Goal: Task Accomplishment & Management: Use online tool/utility

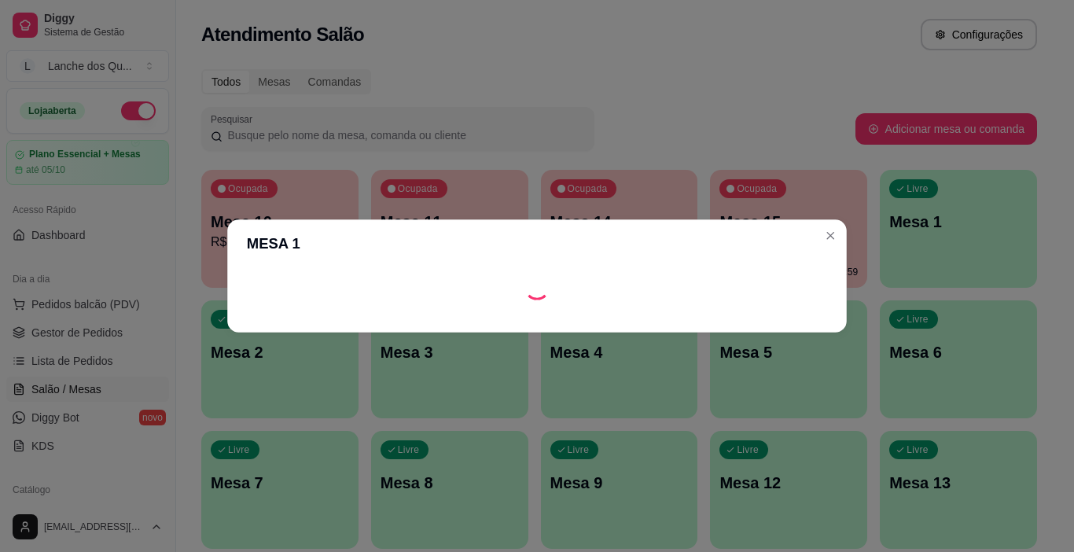
scroll to position [157, 0]
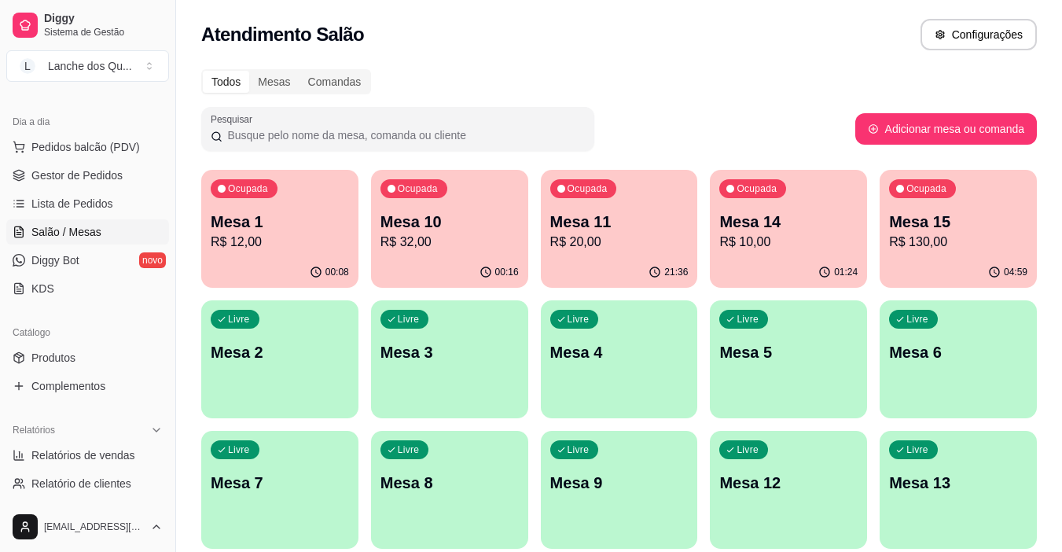
click at [281, 364] on div "Livre Mesa 2" at bounding box center [279, 349] width 157 height 99
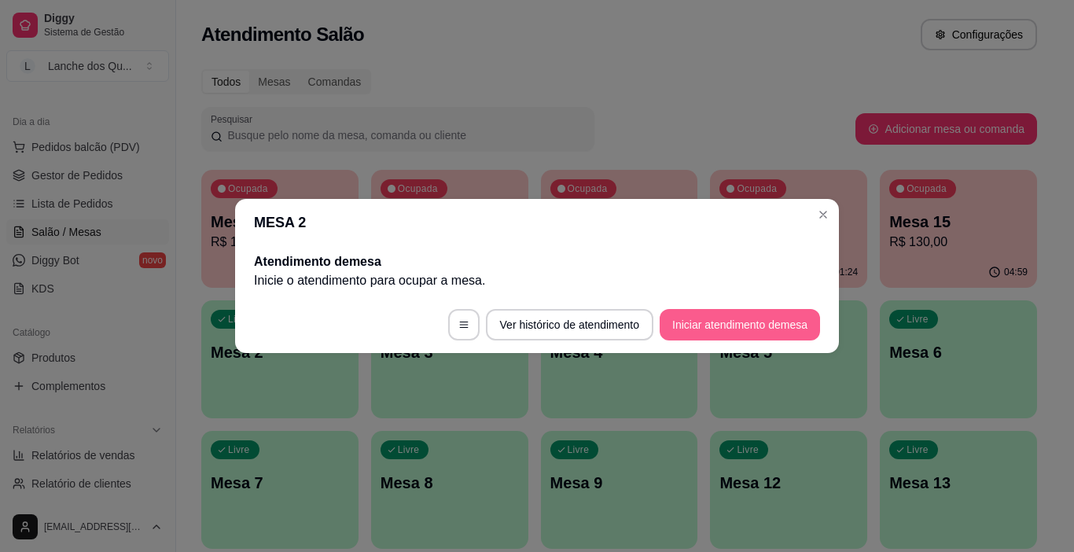
click at [744, 326] on button "Iniciar atendimento de mesa" at bounding box center [740, 324] width 160 height 31
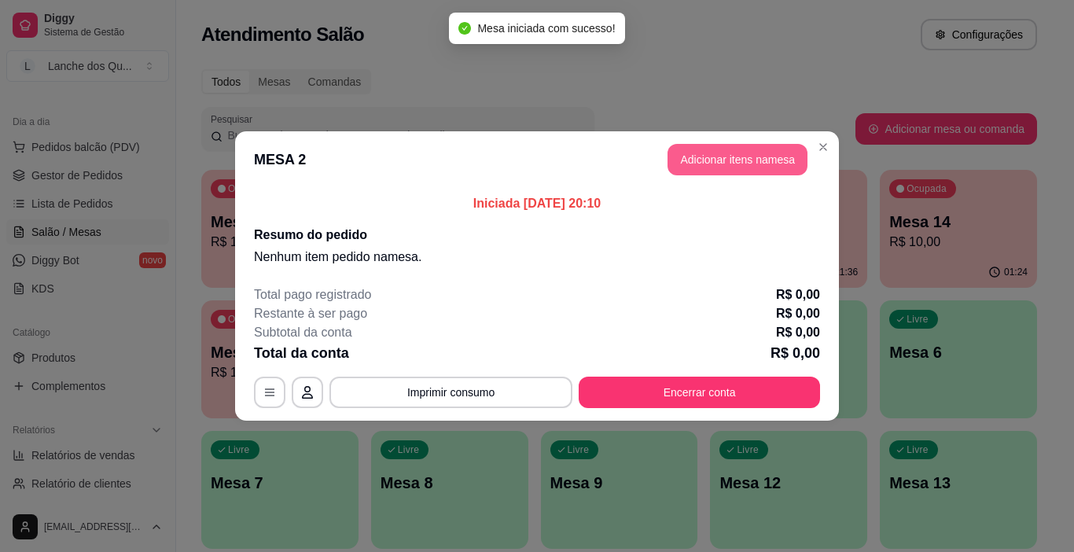
click at [755, 154] on button "Adicionar itens na mesa" at bounding box center [738, 159] width 140 height 31
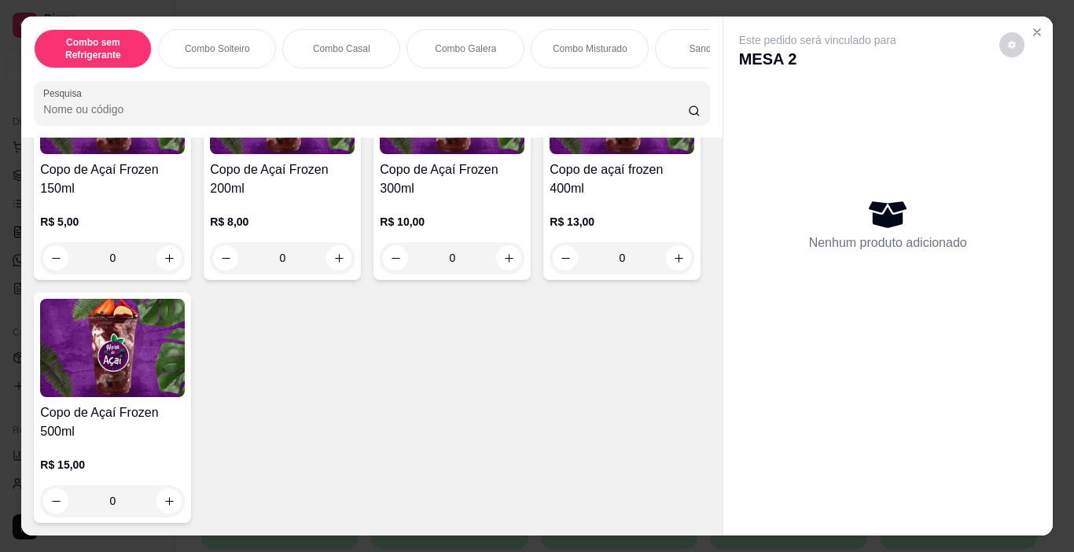
scroll to position [4947, 0]
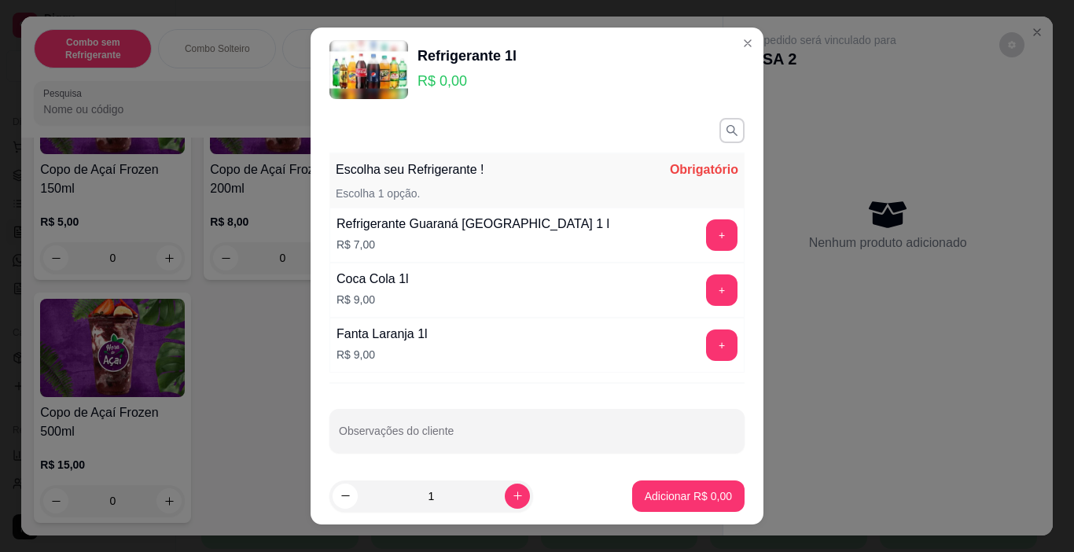
click at [743, 46] on header "Refrigerante 1l R$ 0,00" at bounding box center [537, 70] width 453 height 84
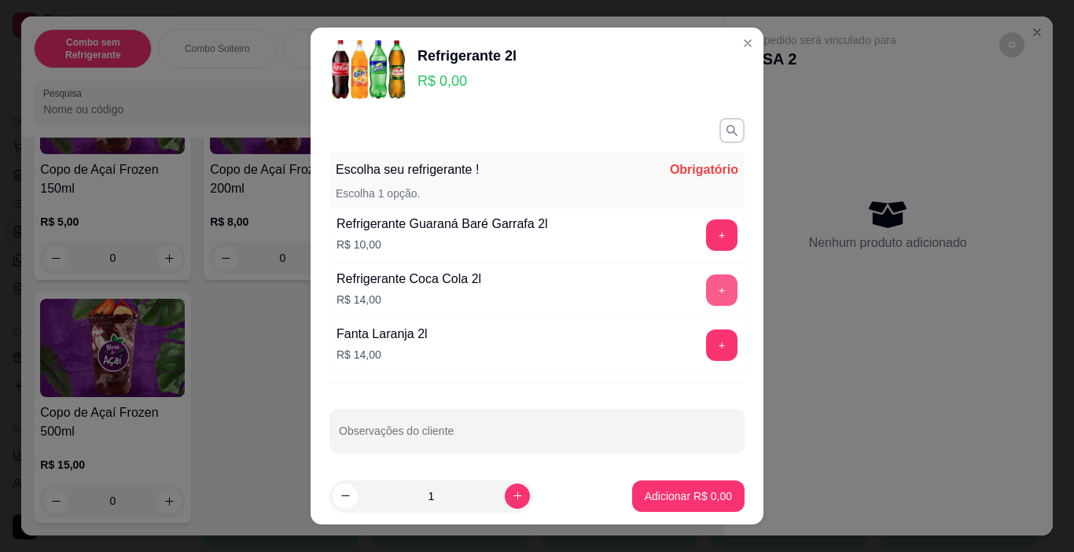
click at [706, 289] on button "+" at bounding box center [721, 289] width 31 height 31
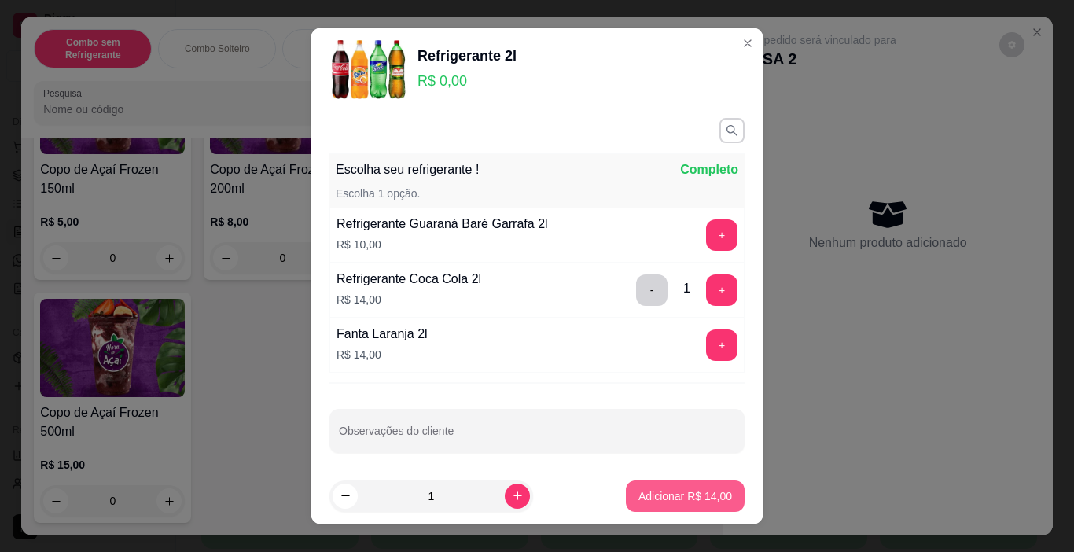
click at [697, 491] on p "Adicionar R$ 14,00" at bounding box center [685, 496] width 94 height 16
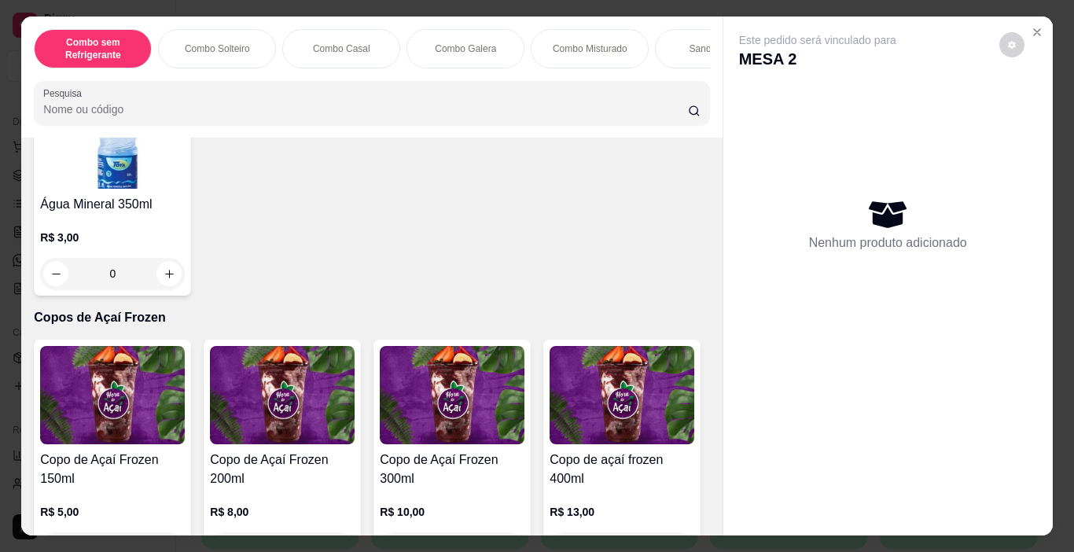
scroll to position [3774, 0]
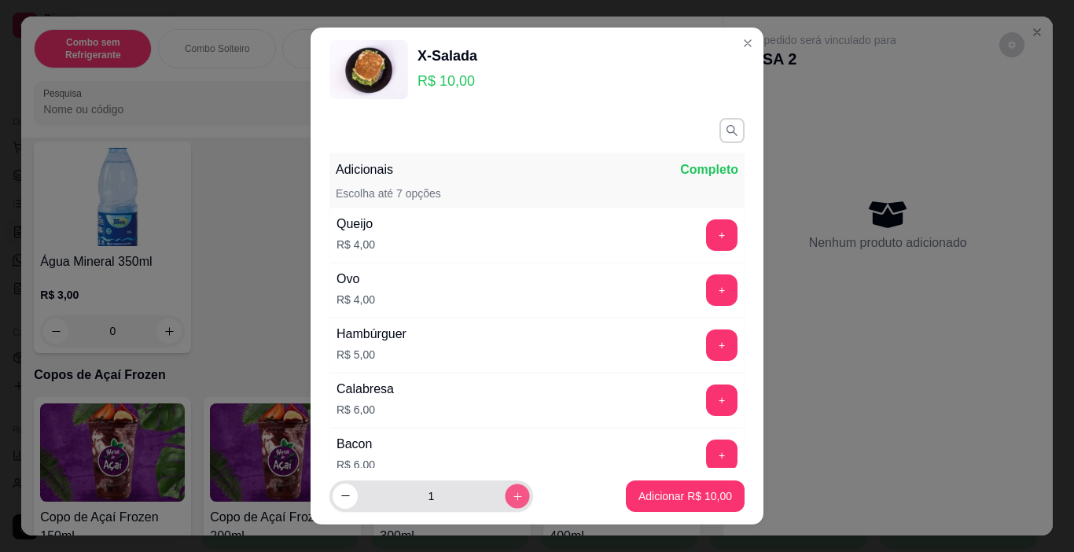
click at [512, 498] on icon "increase-product-quantity" at bounding box center [518, 497] width 12 height 12
click at [340, 493] on icon "decrease-product-quantity" at bounding box center [346, 497] width 12 height 12
click at [505, 500] on button "increase-product-quantity" at bounding box center [517, 496] width 25 height 25
click at [347, 496] on button "decrease-product-quantity" at bounding box center [345, 496] width 25 height 25
click at [479, 498] on input "1" at bounding box center [431, 495] width 147 height 31
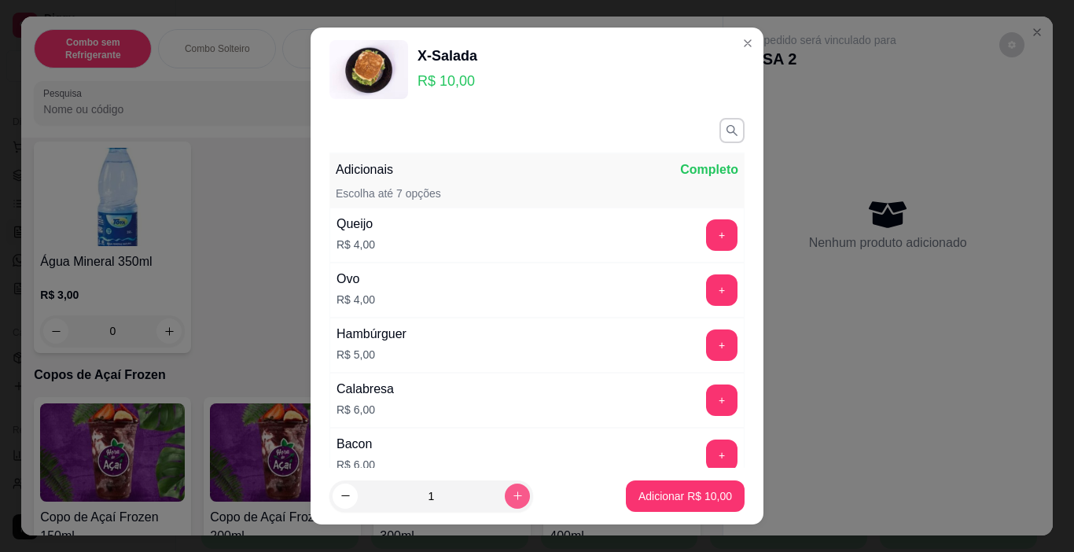
click at [512, 497] on icon "increase-product-quantity" at bounding box center [518, 496] width 12 height 12
type input "2"
click at [697, 495] on p "Adicionar R$ 20,00" at bounding box center [685, 496] width 94 height 16
type input "2"
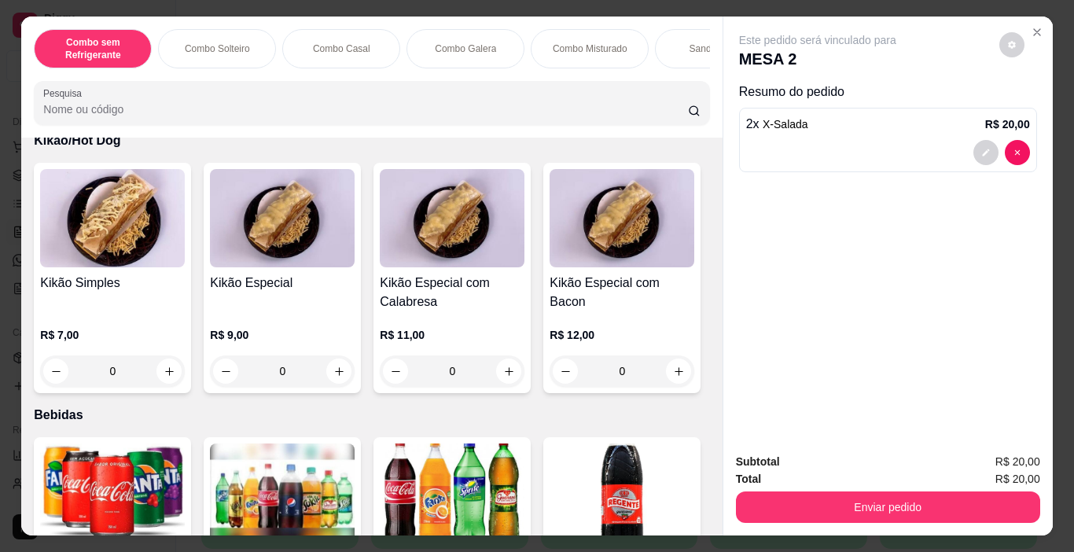
scroll to position [3219, 0]
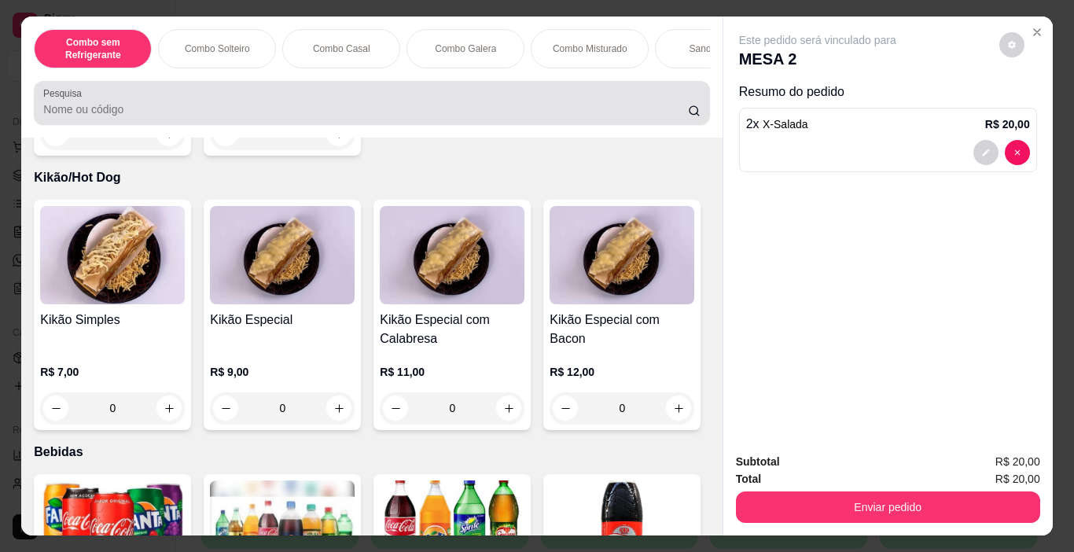
click at [318, 109] on input "Pesquisa" at bounding box center [365, 109] width 645 height 16
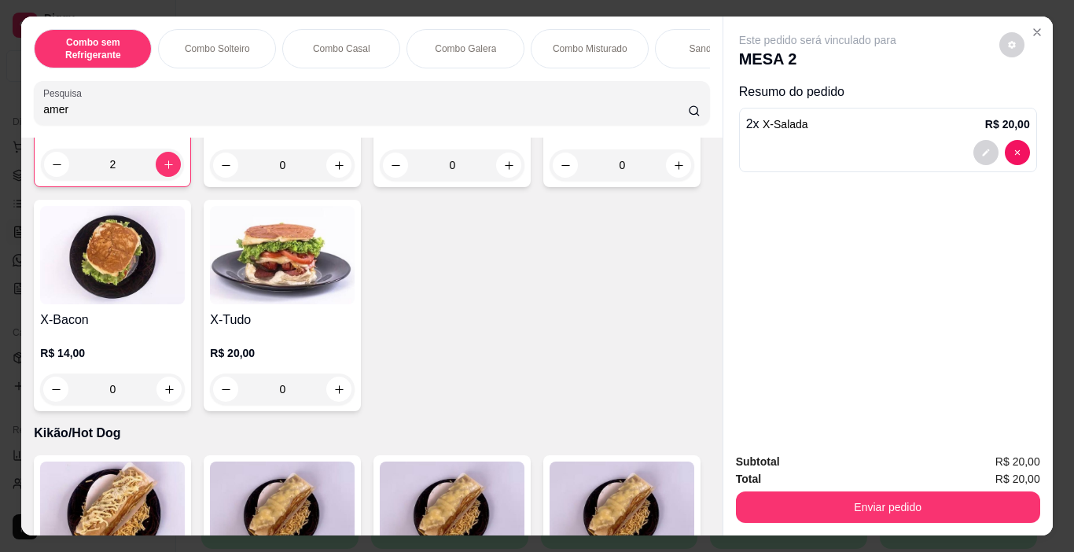
scroll to position [3475, 0]
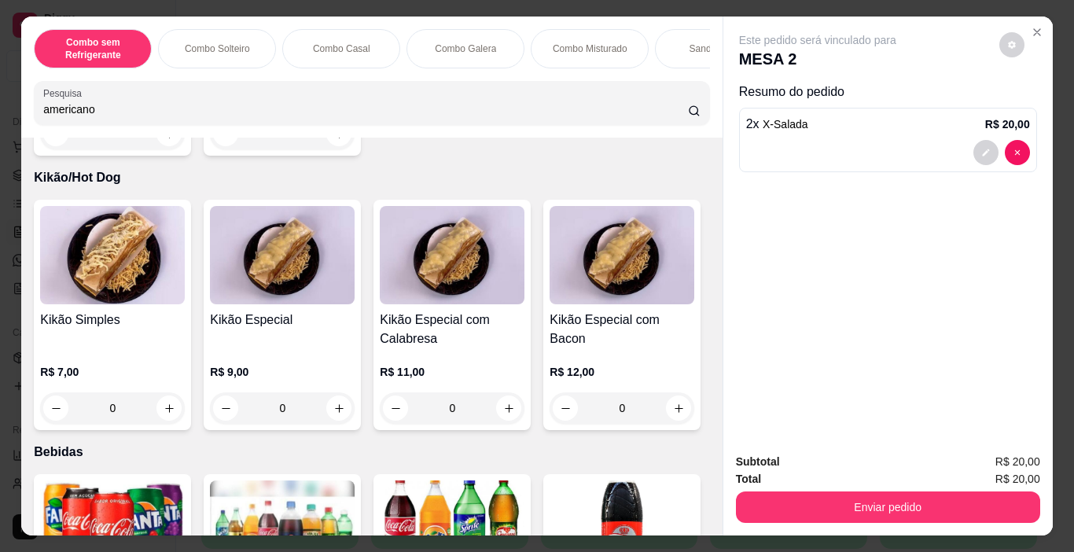
click at [201, 117] on input "americano" at bounding box center [365, 109] width 645 height 16
type input "americano"
type input "1"
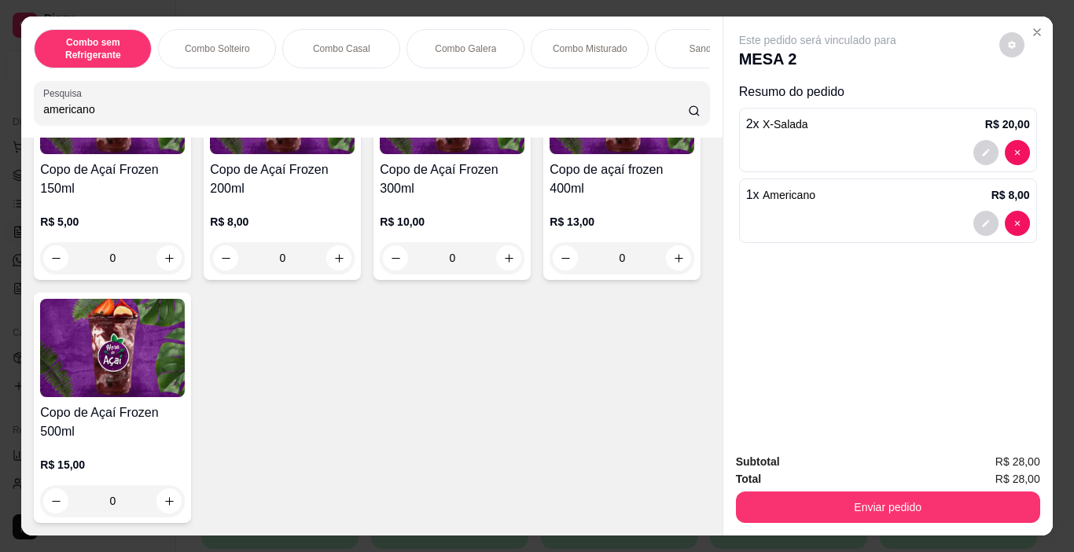
scroll to position [4891, 0]
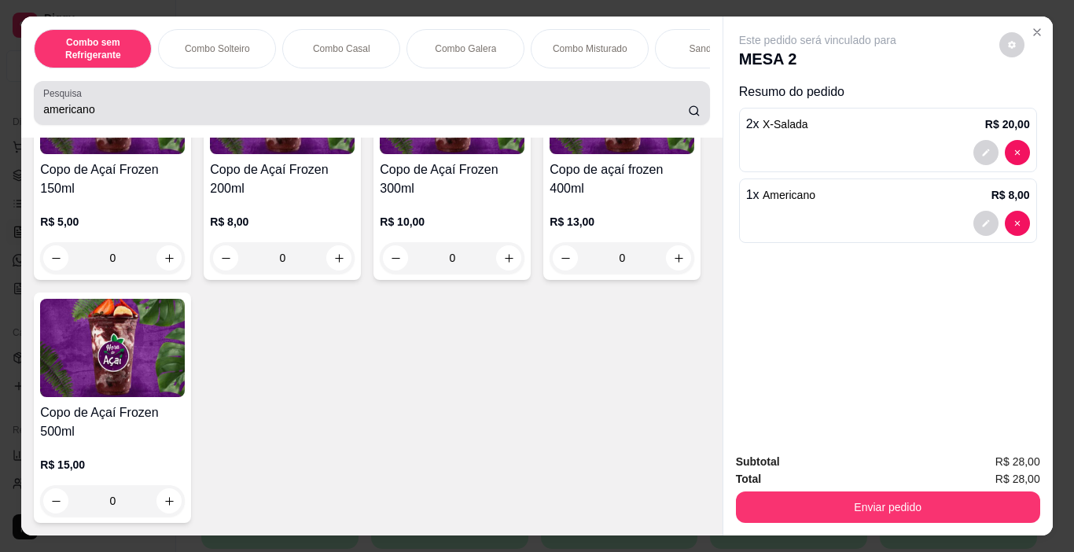
click at [251, 113] on input "americano" at bounding box center [365, 109] width 645 height 16
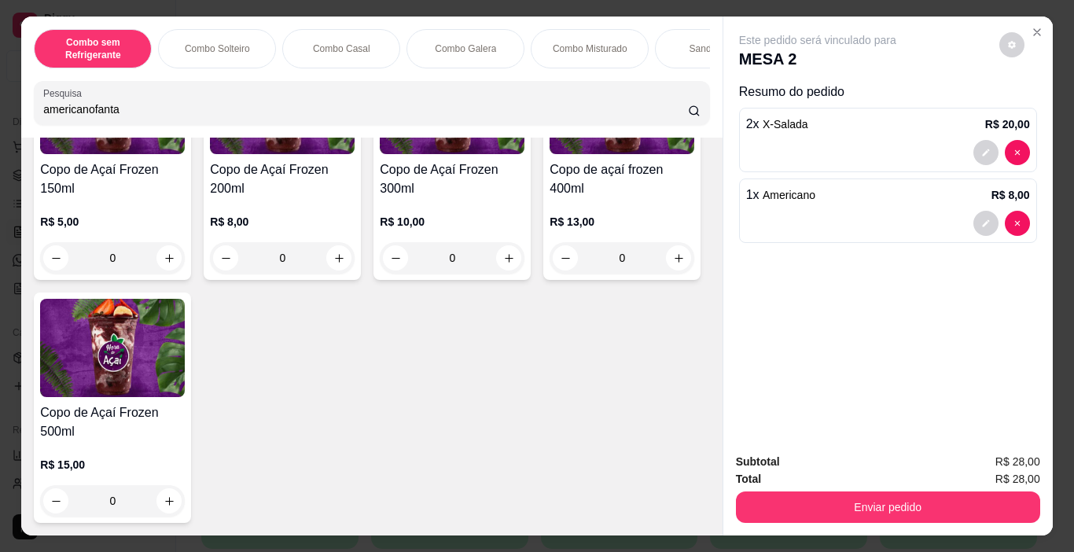
scroll to position [4855, 0]
type input "americanofanta"
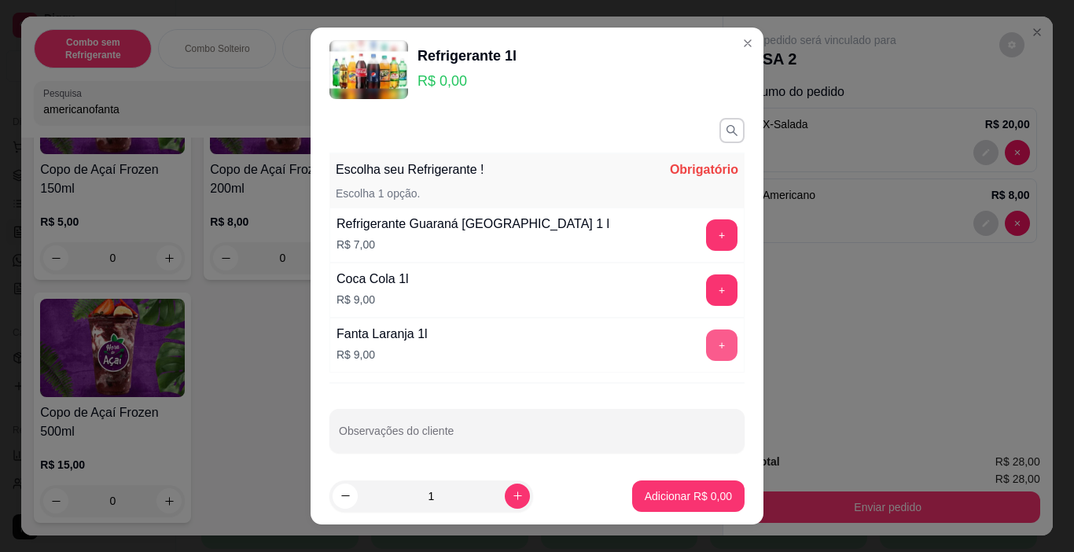
click at [706, 348] on button "+" at bounding box center [721, 344] width 31 height 31
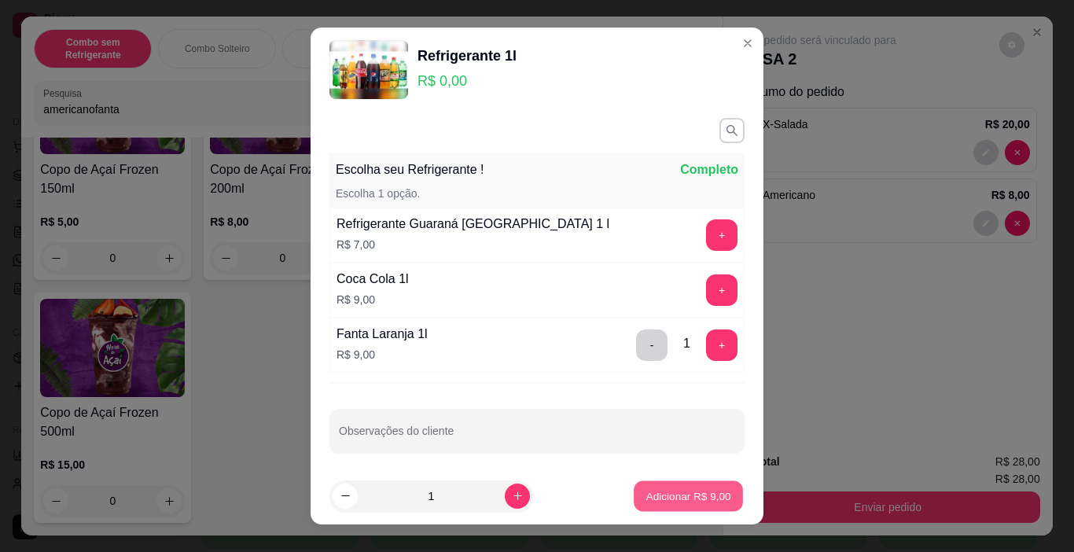
click at [663, 502] on p "Adicionar R$ 9,00" at bounding box center [688, 495] width 85 height 15
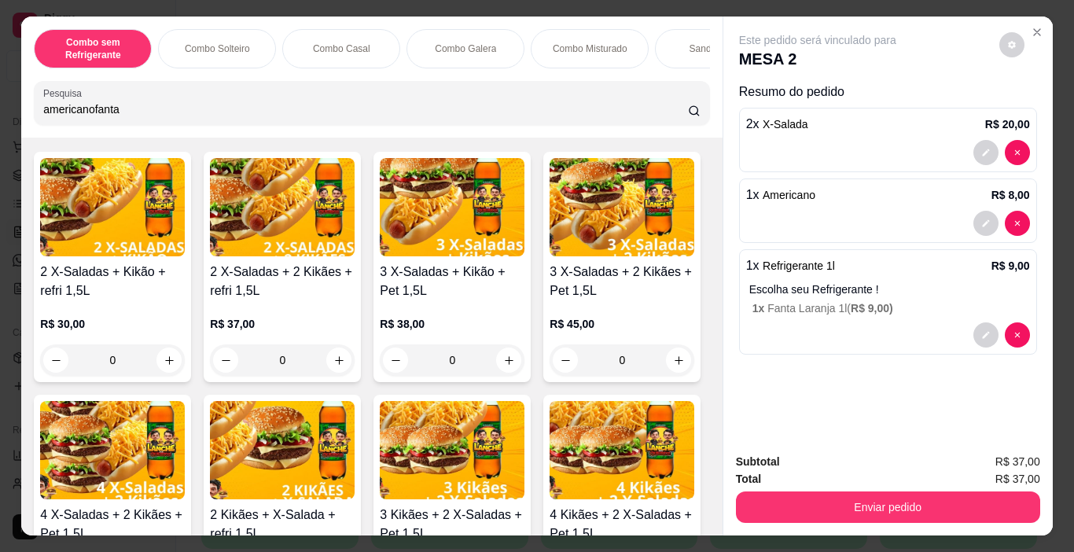
scroll to position [1709, 0]
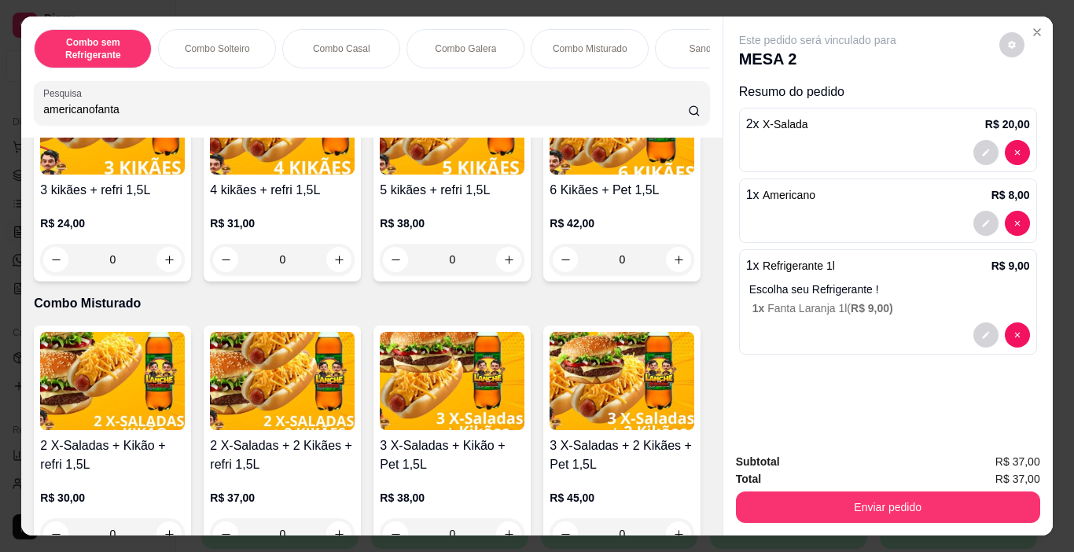
drag, startPoint x: 211, startPoint y: 110, endPoint x: 2, endPoint y: 126, distance: 209.7
click at [0, 123] on div "Combo sem Refrigerante Combo Solteiro Combo Casal Combo Galera Combo Misturado …" at bounding box center [537, 276] width 1074 height 552
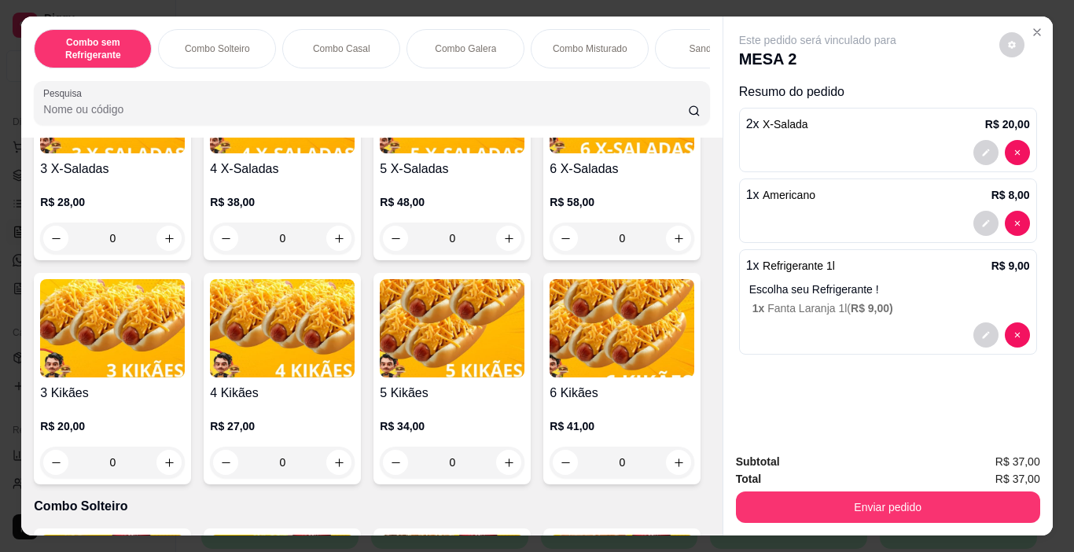
scroll to position [0, 0]
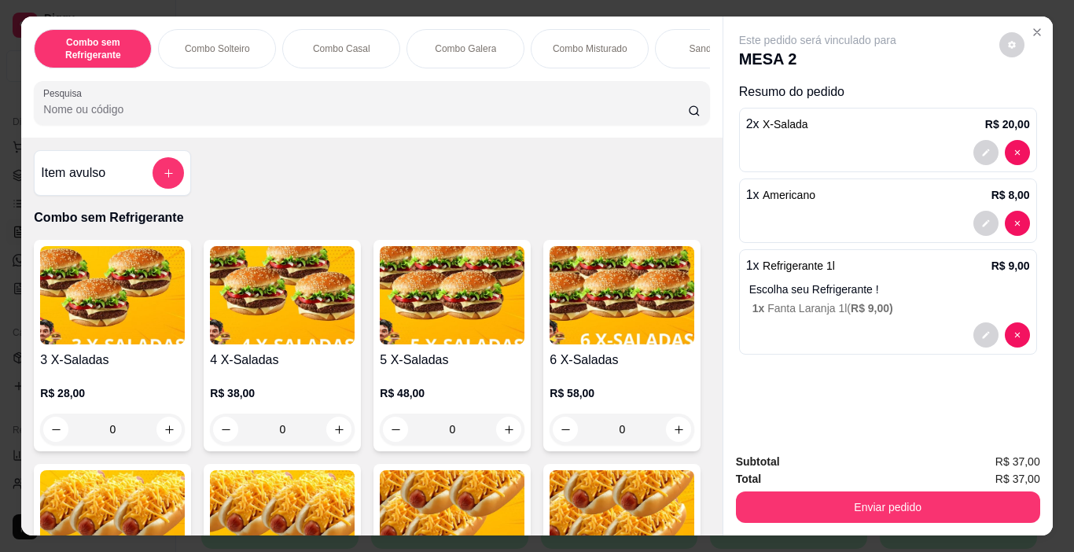
click at [164, 178] on icon "add-separate-item" at bounding box center [168, 173] width 9 height 9
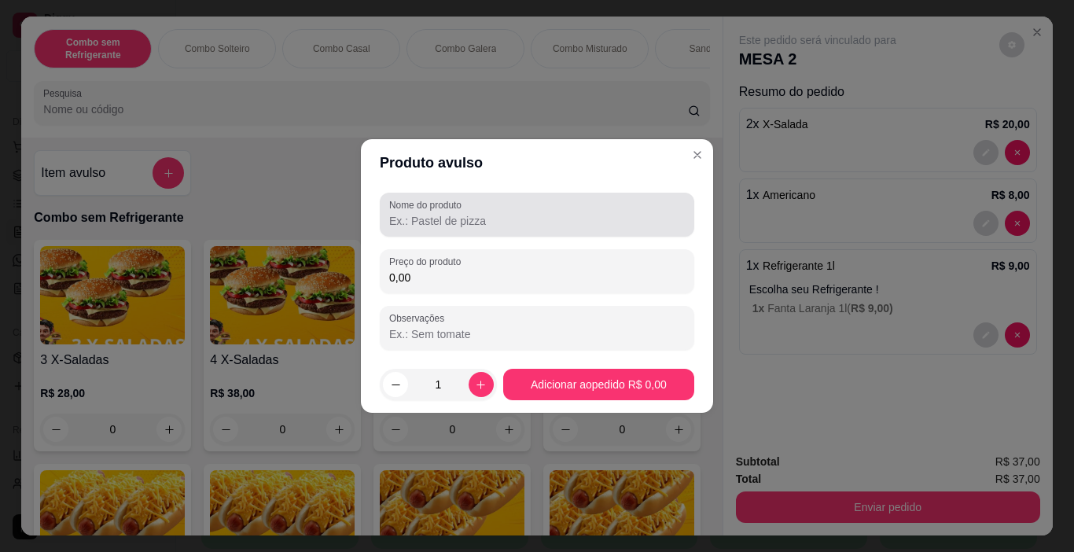
click at [482, 229] on div at bounding box center [537, 214] width 296 height 31
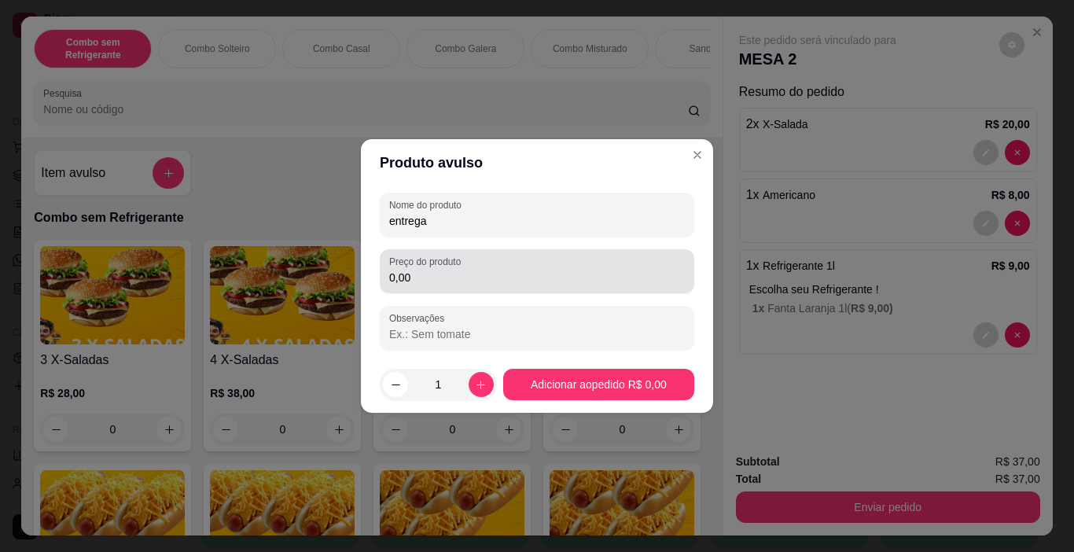
type input "entrega"
drag, startPoint x: 476, startPoint y: 279, endPoint x: 292, endPoint y: 270, distance: 185.0
click at [292, 270] on div "Produto avulso Nome do produto entrega Preço do produto 0,00 Observações 1 Adic…" at bounding box center [537, 276] width 1074 height 552
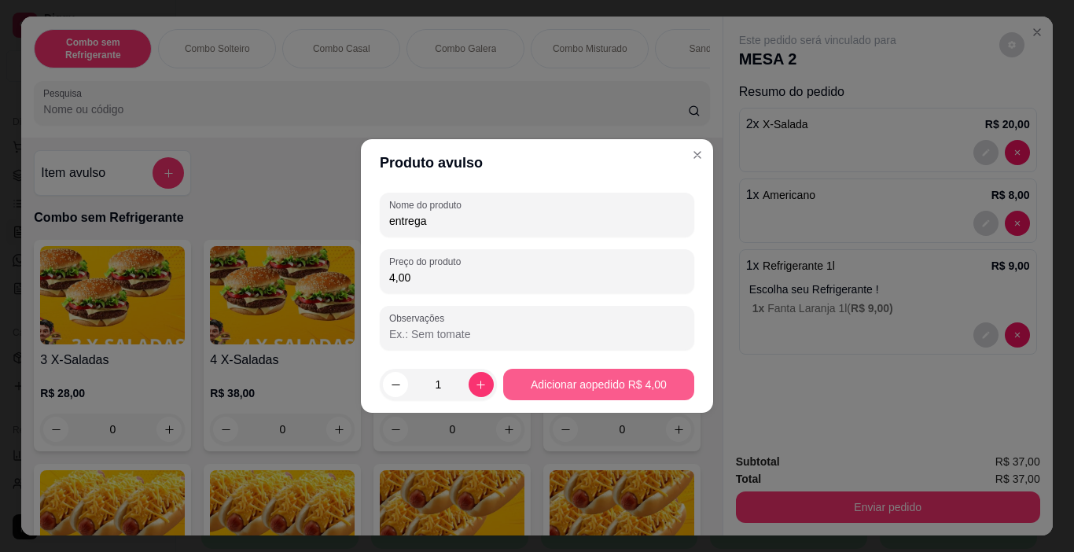
type input "4,00"
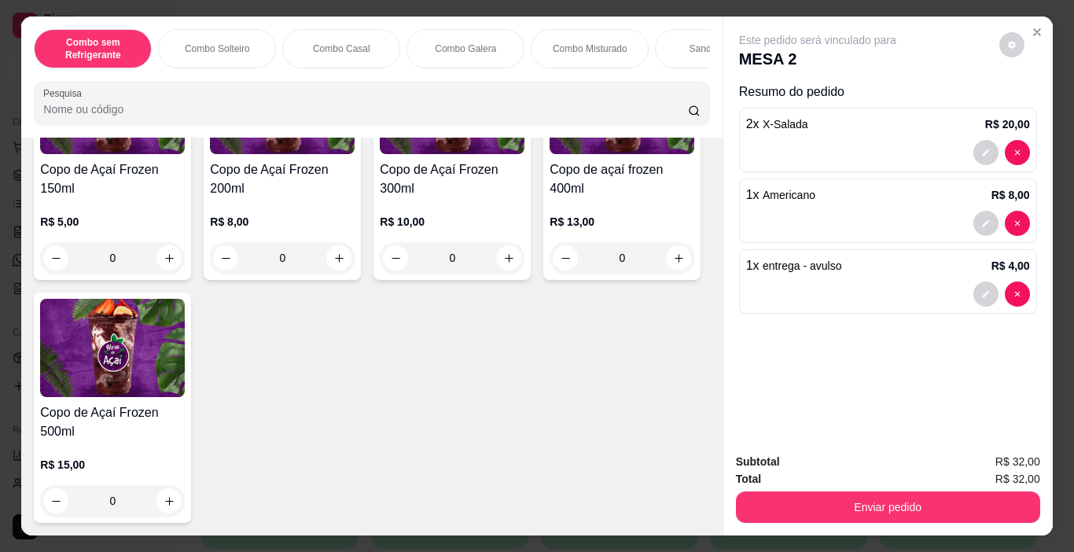
scroll to position [4796, 0]
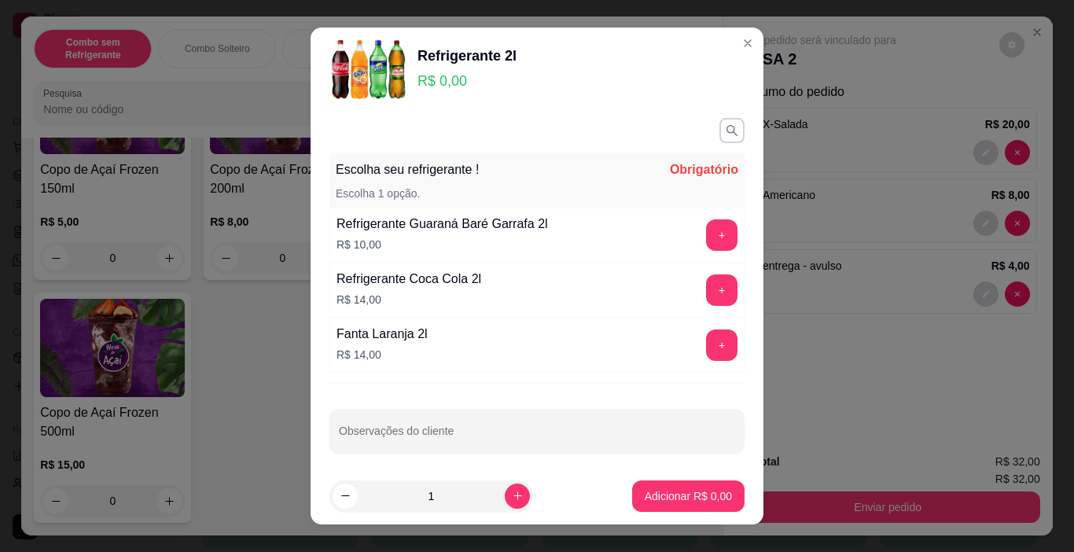
click at [706, 348] on button "+" at bounding box center [721, 344] width 31 height 31
click at [707, 228] on button "+" at bounding box center [722, 235] width 31 height 31
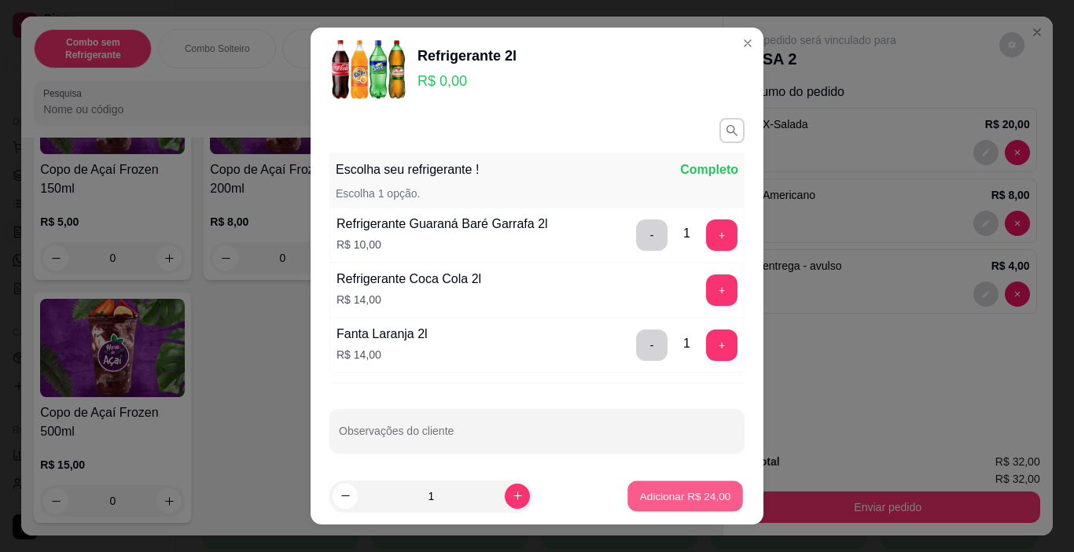
click at [706, 490] on p "Adicionar R$ 24,00" at bounding box center [685, 495] width 91 height 15
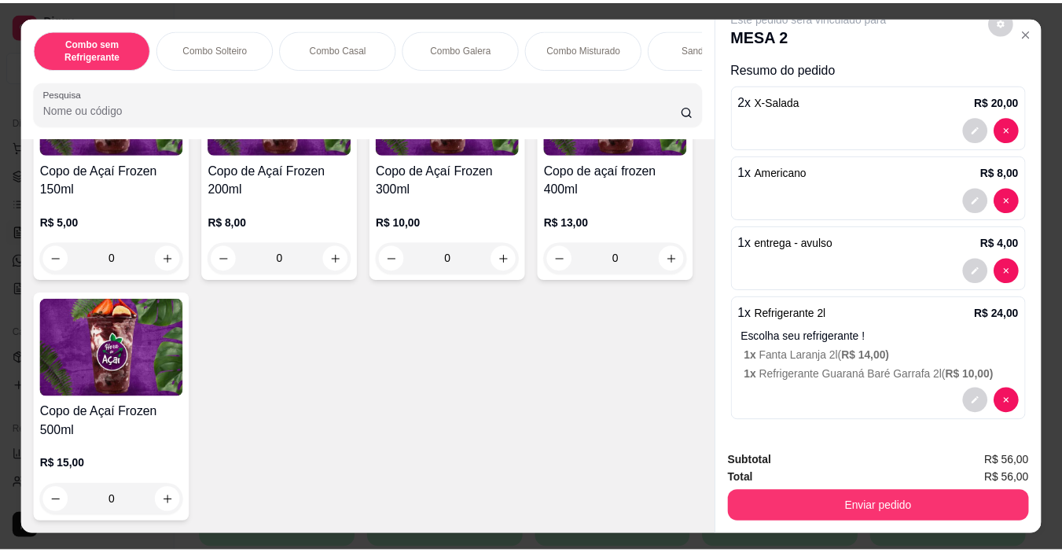
scroll to position [26, 0]
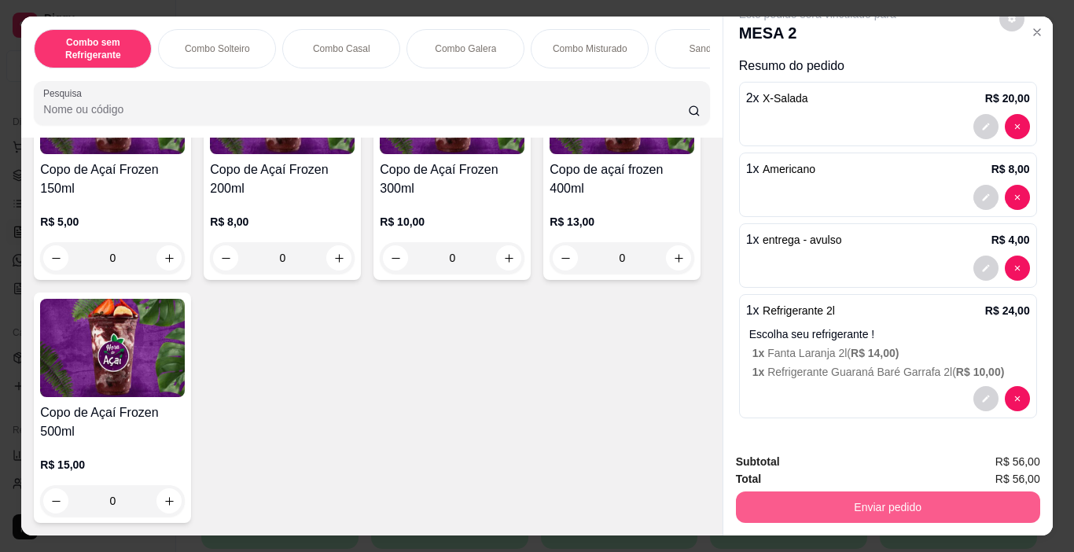
click at [837, 491] on button "Enviar pedido" at bounding box center [888, 506] width 304 height 31
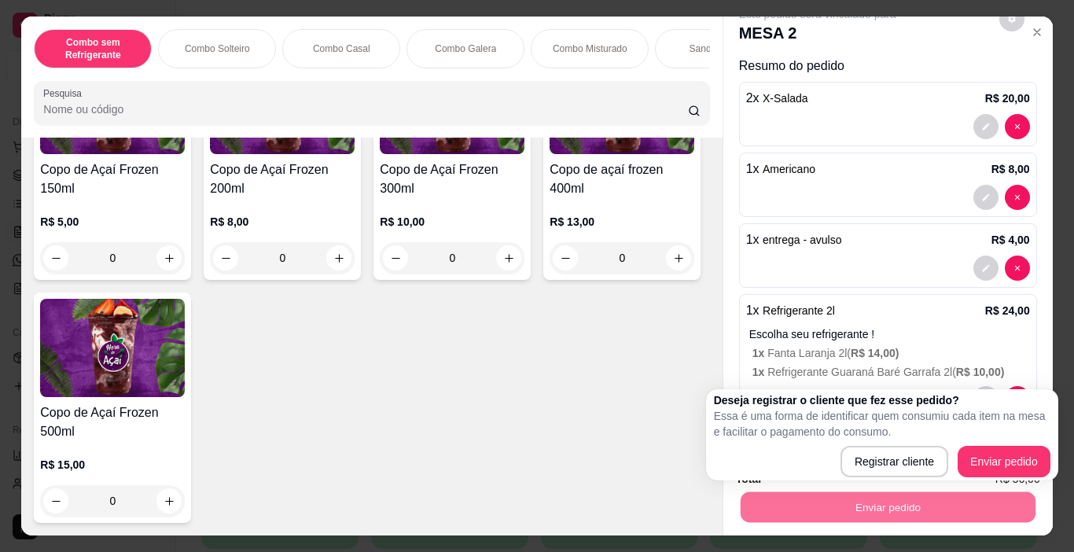
click at [831, 407] on h2 "Deseja registrar o cliente que fez esse pedido?" at bounding box center [882, 400] width 337 height 16
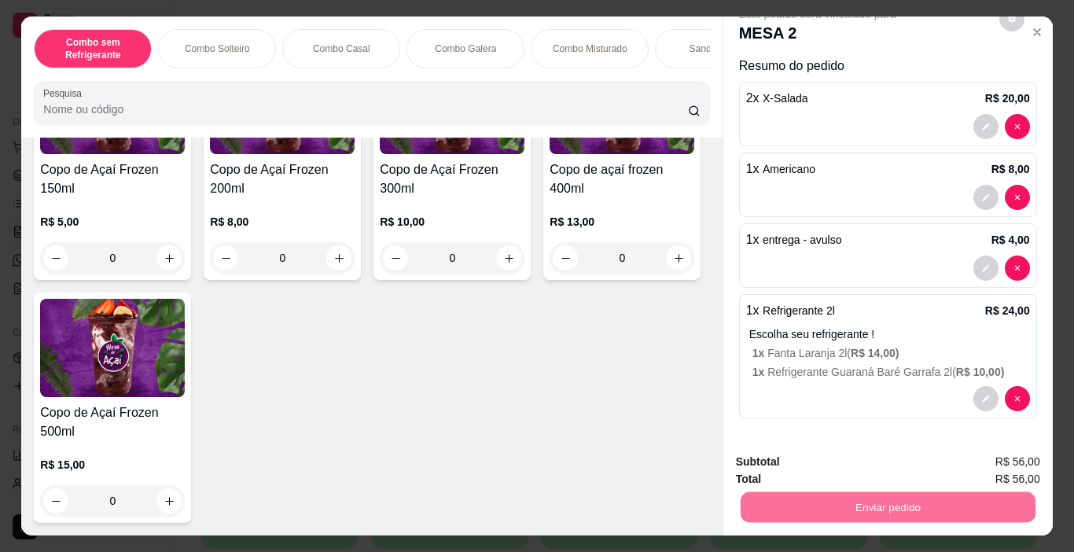
click at [1014, 459] on button "Enviar pedido" at bounding box center [999, 462] width 89 height 30
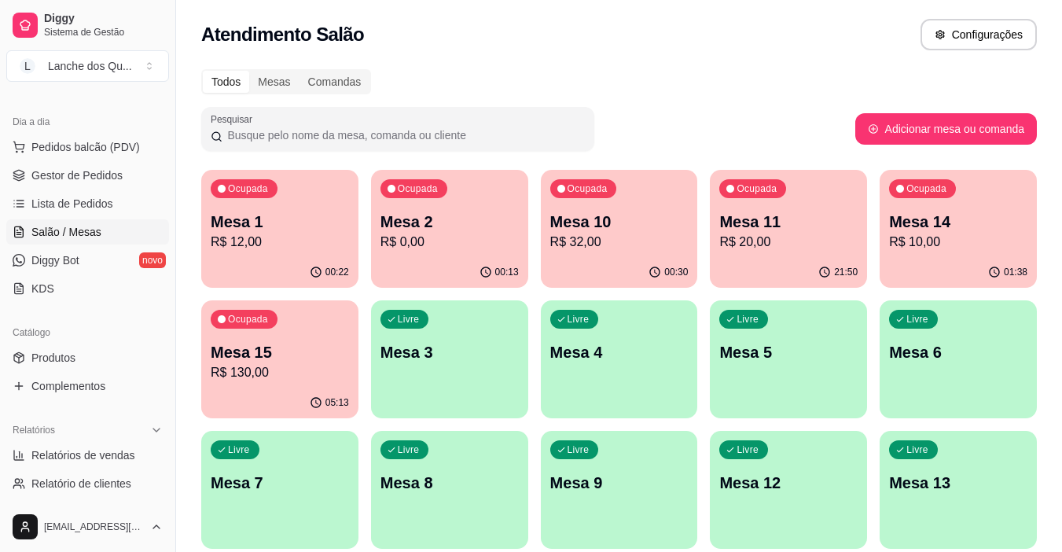
click at [604, 362] on p "Mesa 4" at bounding box center [619, 352] width 138 height 22
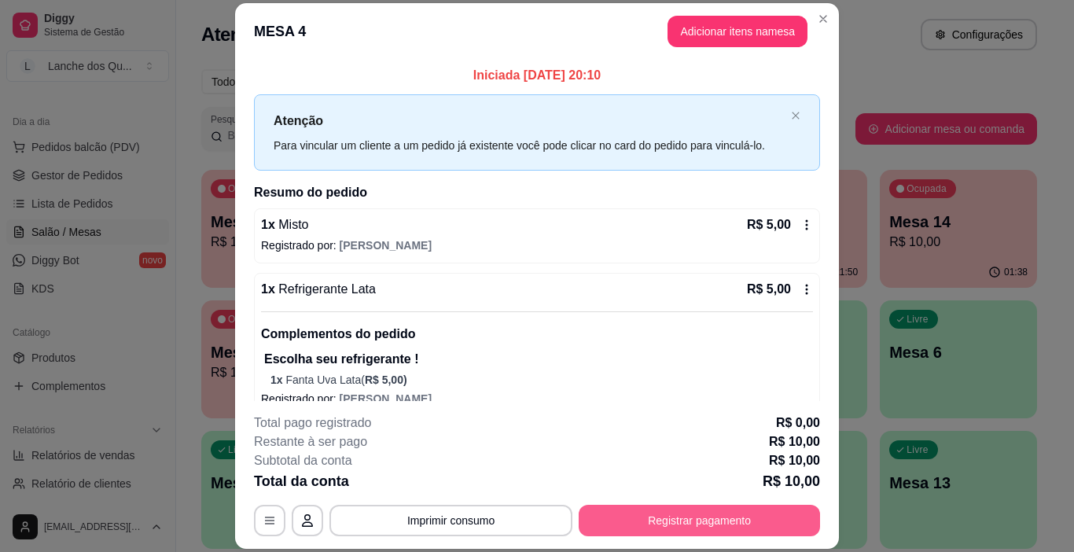
click at [640, 518] on button "Registrar pagamento" at bounding box center [699, 520] width 241 height 31
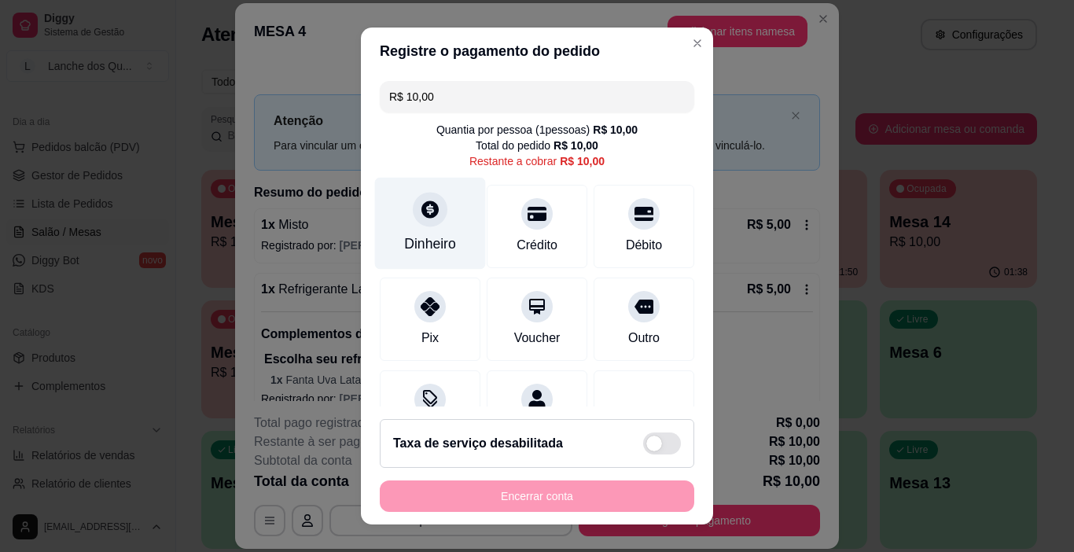
click at [428, 237] on div "Dinheiro" at bounding box center [430, 244] width 52 height 20
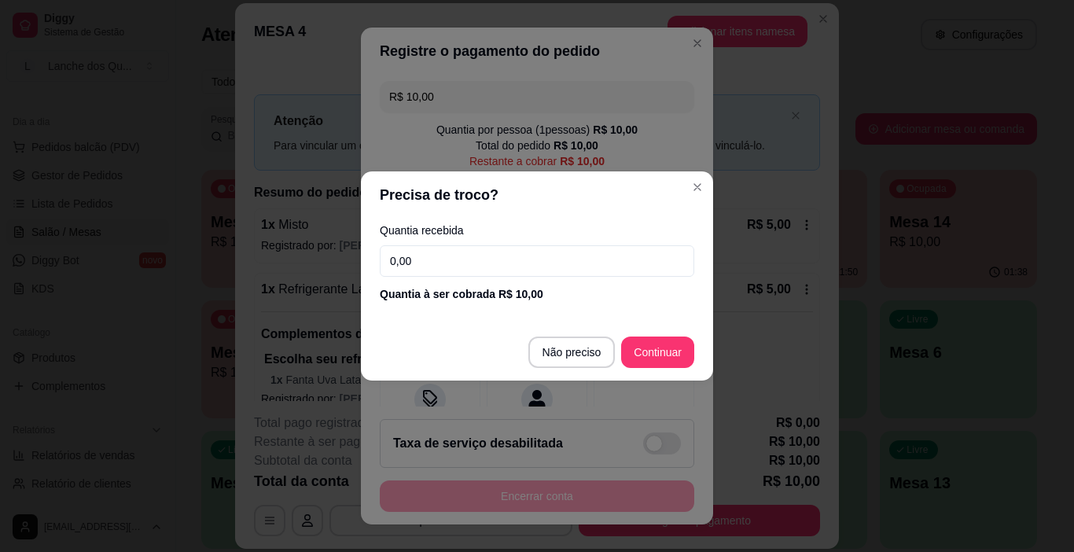
click at [492, 253] on input "0,00" at bounding box center [537, 260] width 315 height 31
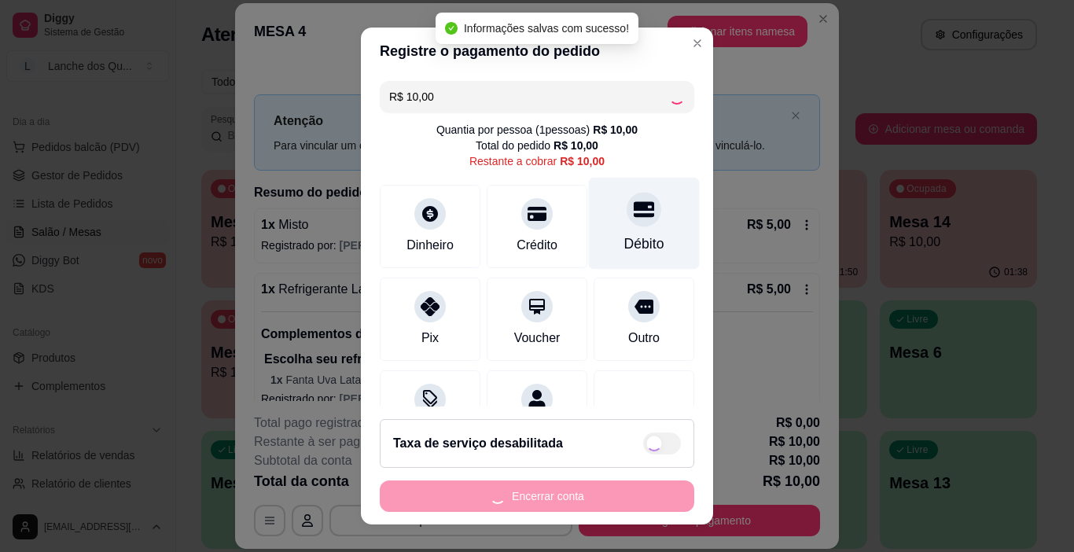
type input "R$ 0,00"
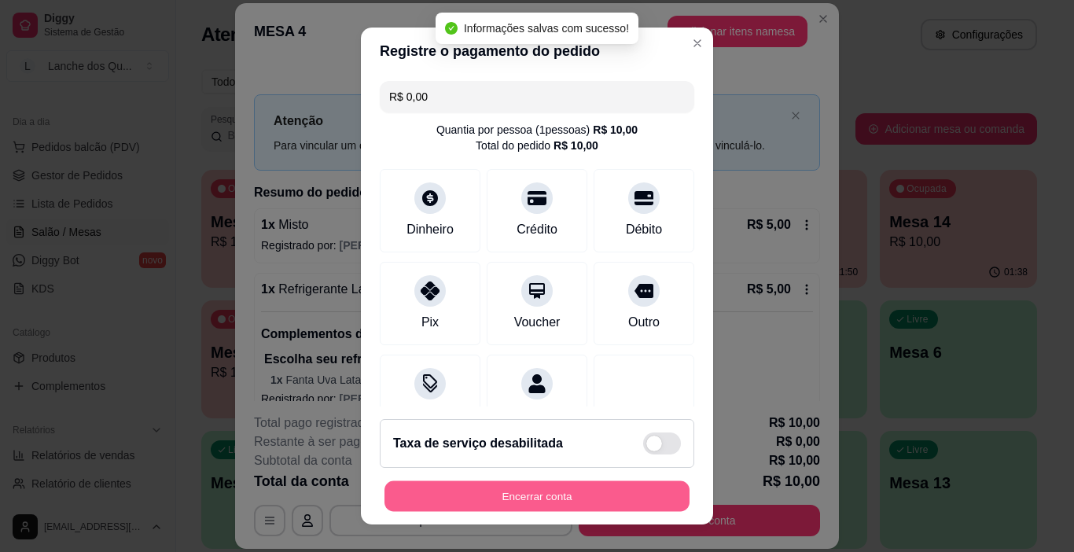
click at [526, 500] on button "Encerrar conta" at bounding box center [536, 496] width 305 height 31
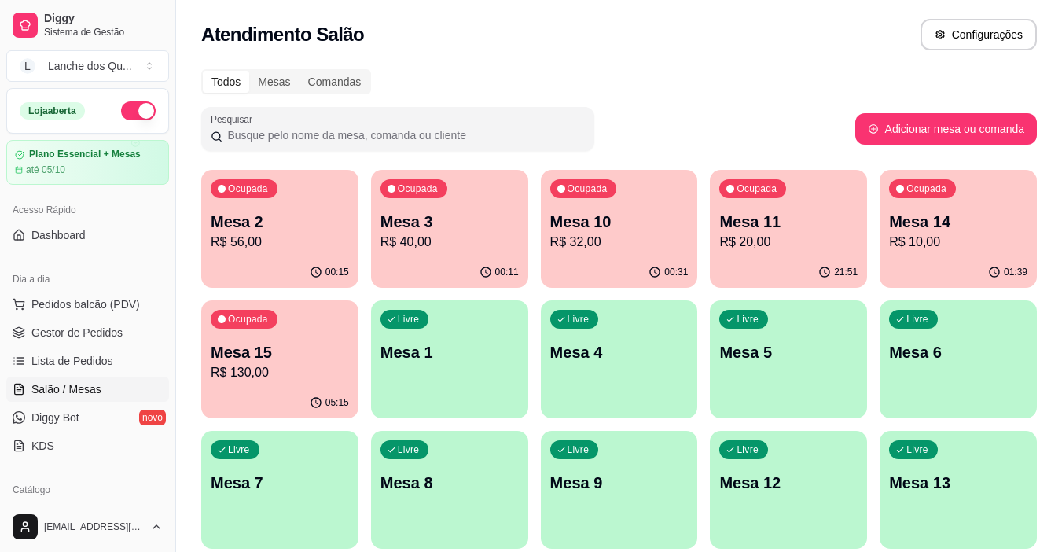
click at [271, 249] on p "R$ 56,00" at bounding box center [280, 242] width 138 height 19
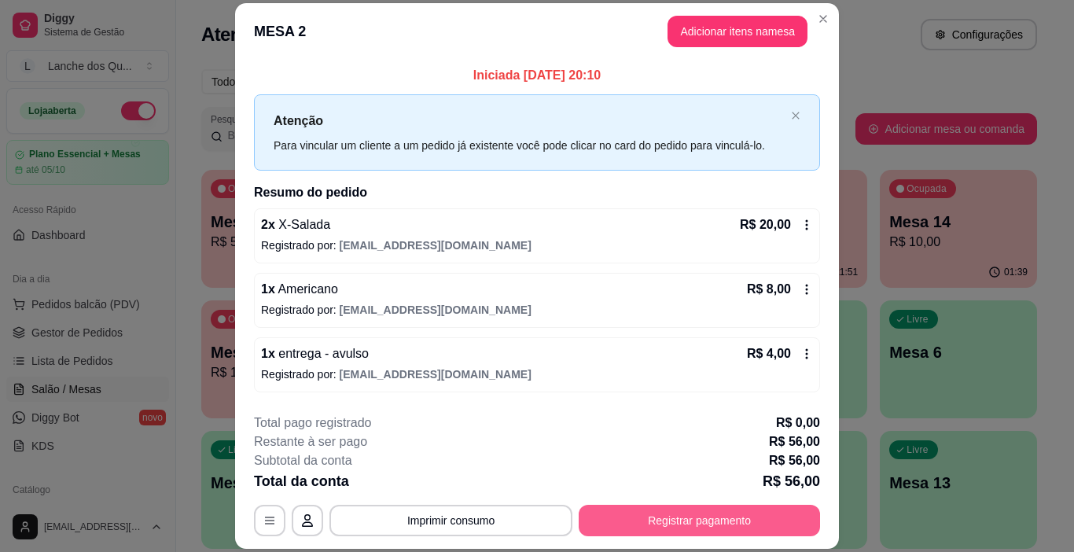
click at [729, 514] on button "Registrar pagamento" at bounding box center [699, 520] width 241 height 31
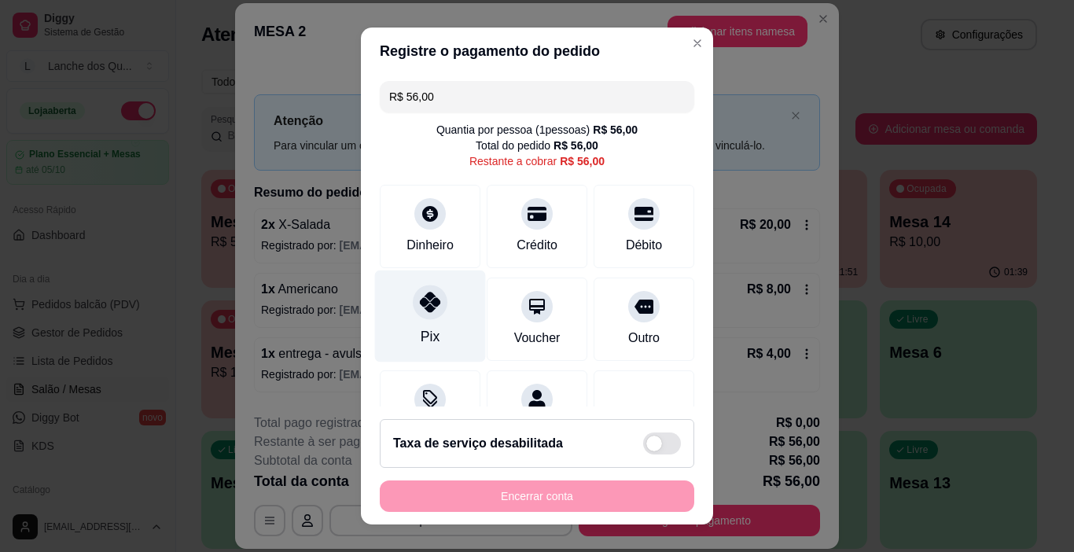
click at [400, 304] on div "Pix" at bounding box center [430, 316] width 111 height 92
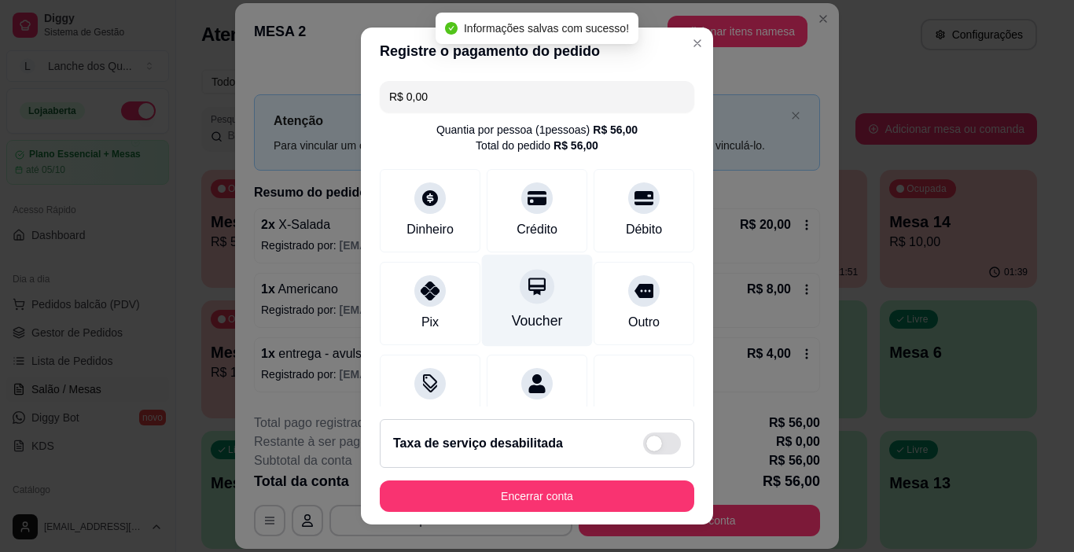
type input "R$ 0,00"
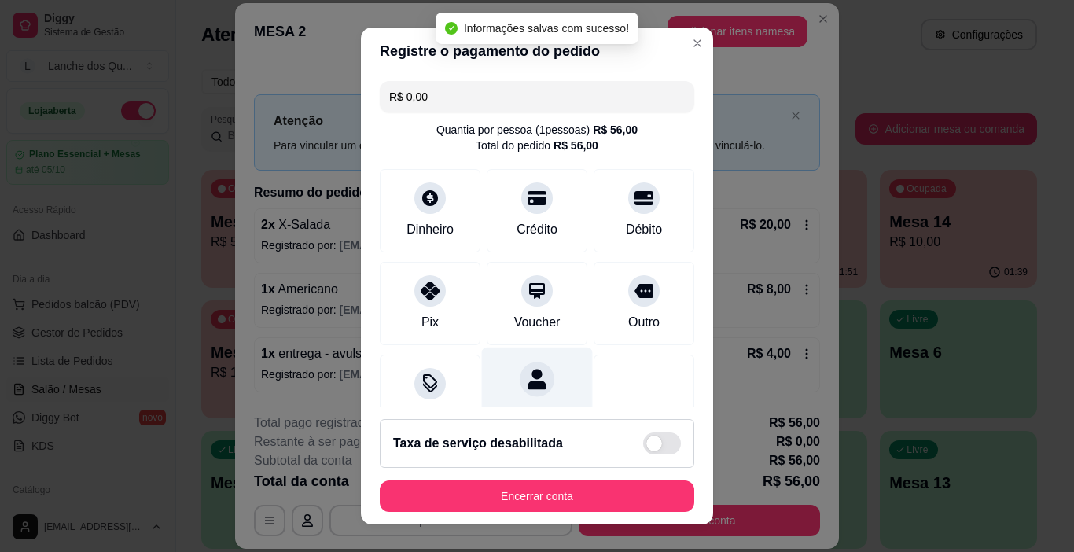
scroll to position [138, 0]
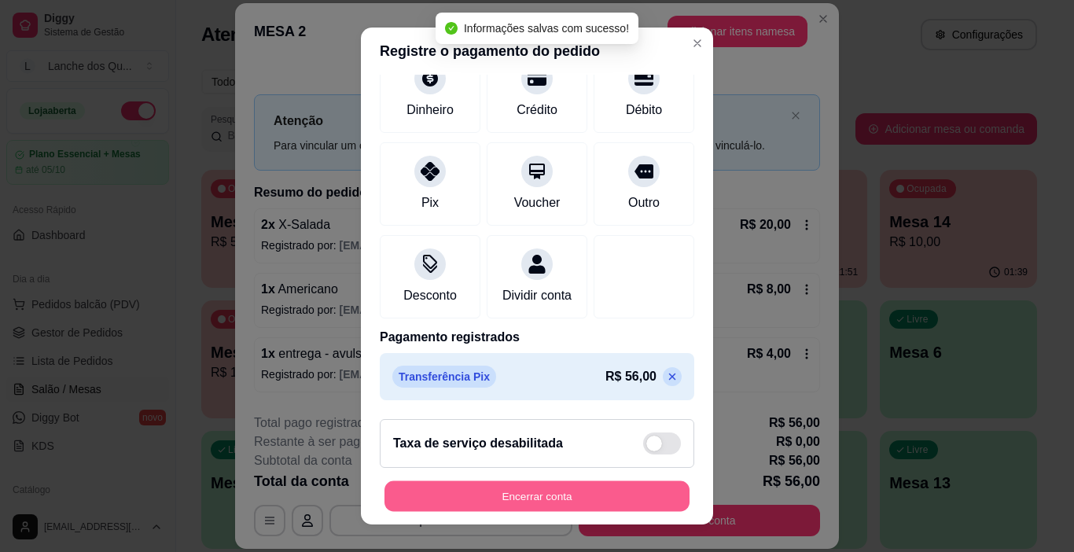
click at [593, 490] on button "Encerrar conta" at bounding box center [536, 496] width 305 height 31
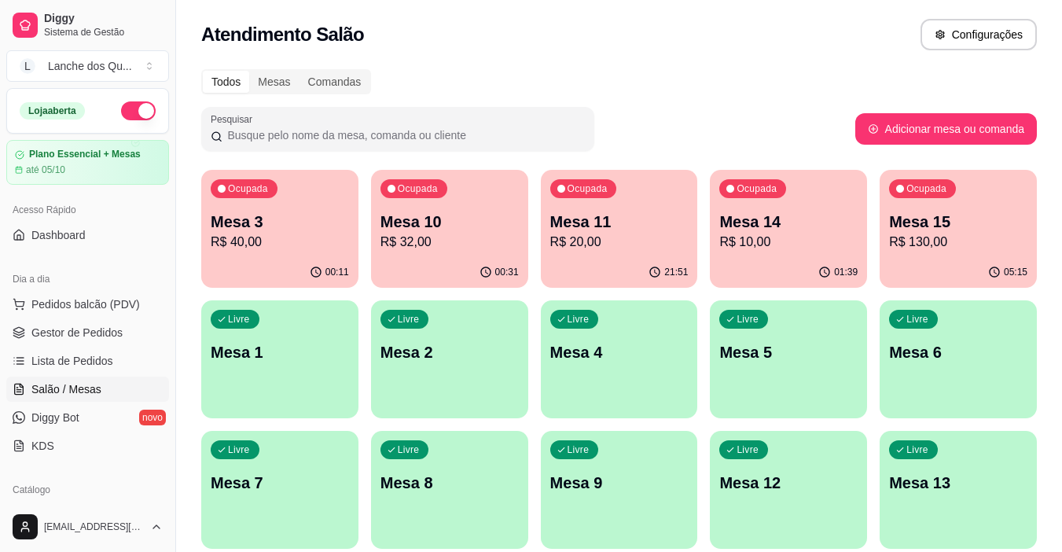
click at [257, 245] on p "R$ 40,00" at bounding box center [280, 242] width 138 height 19
click at [482, 354] on p "Mesa 2" at bounding box center [450, 352] width 138 height 22
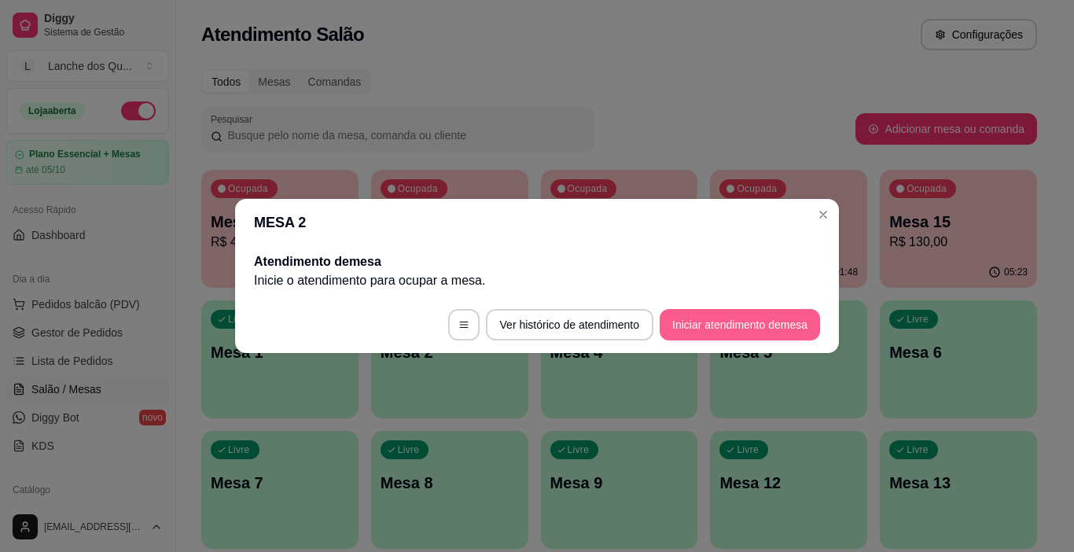
click at [746, 323] on button "Iniciar atendimento de mesa" at bounding box center [740, 324] width 160 height 31
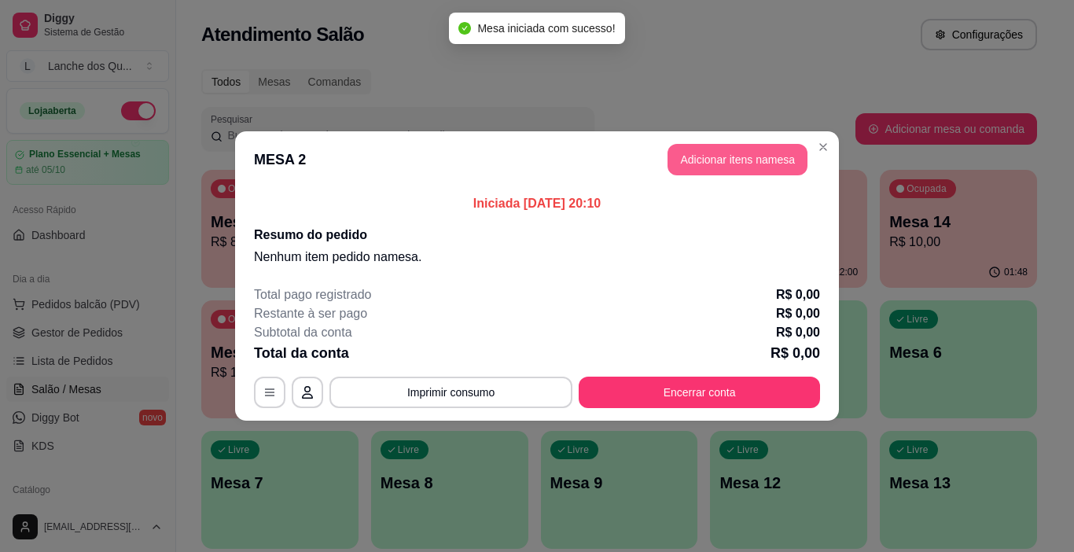
click at [757, 160] on button "Adicionar itens na mesa" at bounding box center [738, 159] width 140 height 31
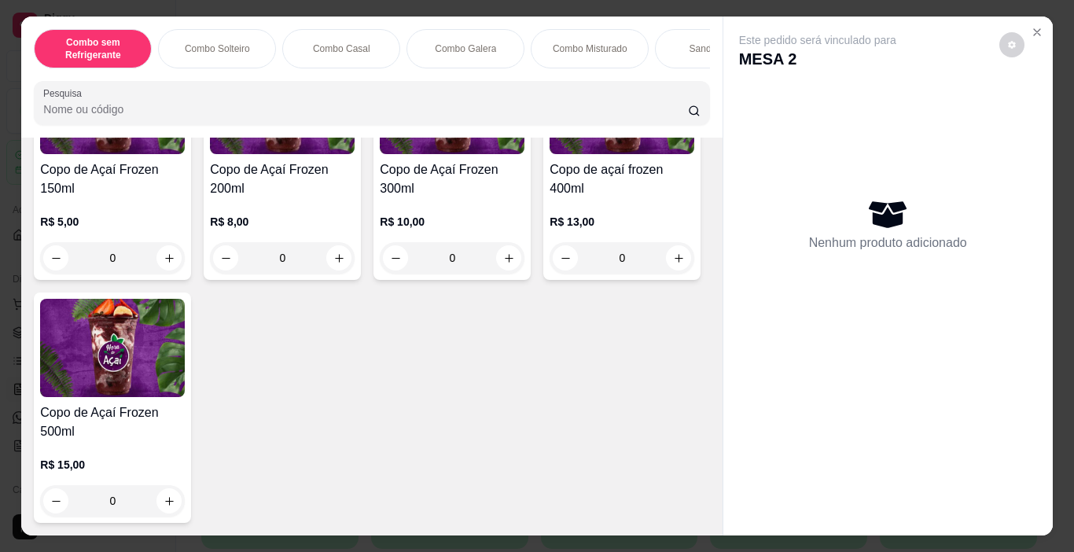
scroll to position [4875, 0]
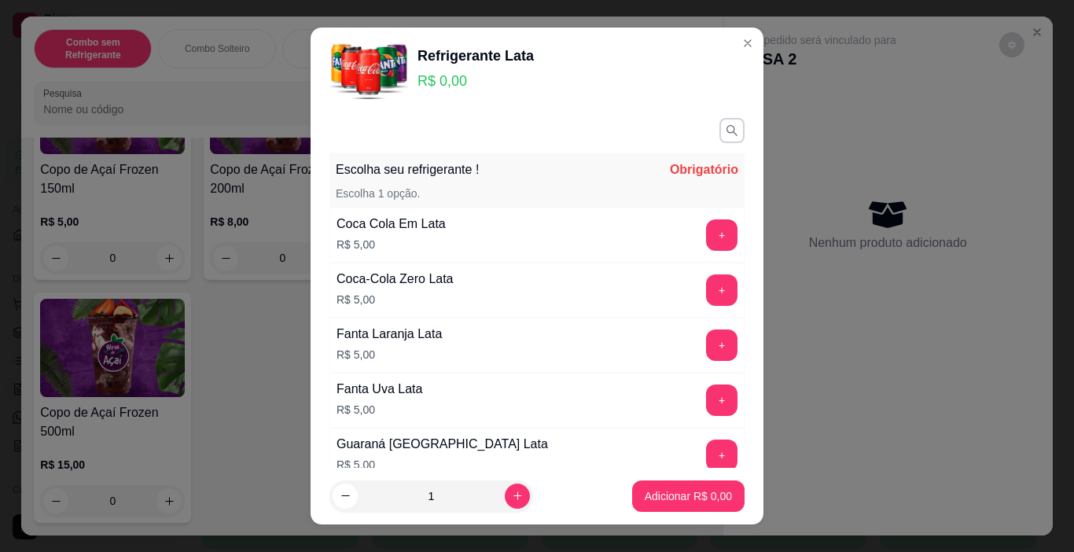
click at [706, 286] on button "+" at bounding box center [721, 289] width 31 height 31
click at [706, 399] on button "+" at bounding box center [721, 399] width 31 height 31
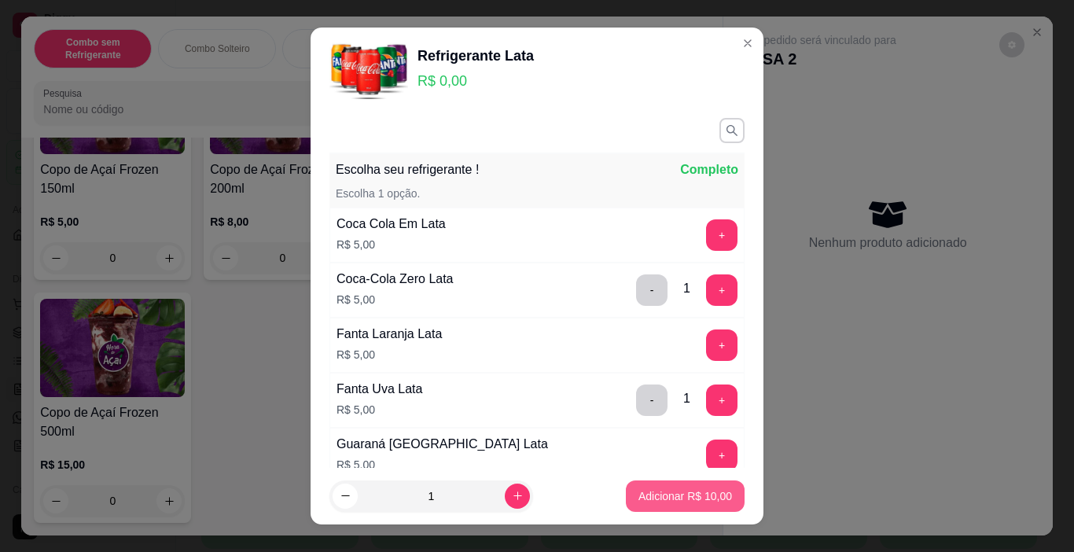
click at [672, 502] on p "Adicionar R$ 10,00" at bounding box center [685, 496] width 94 height 16
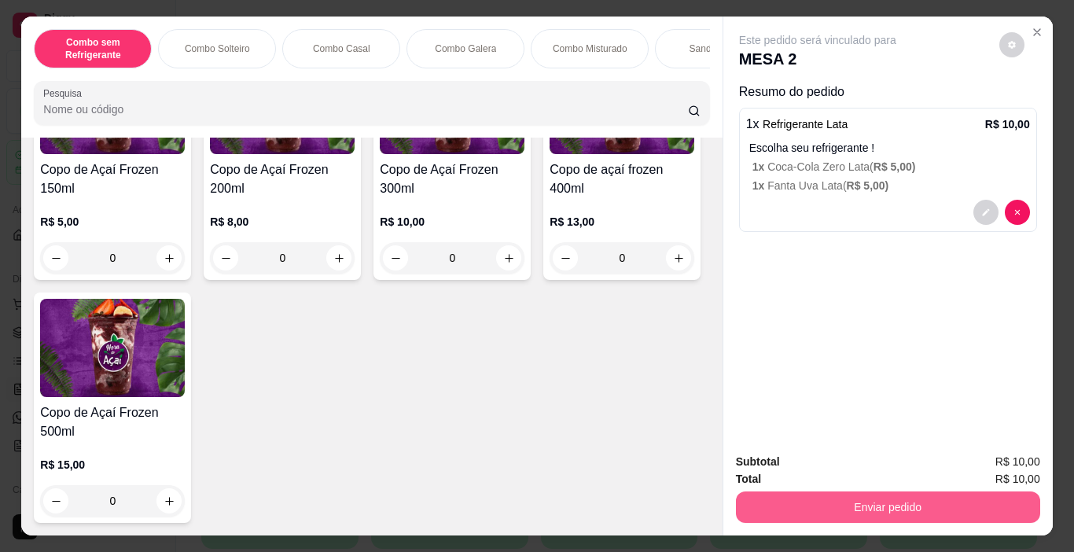
click at [800, 501] on button "Enviar pedido" at bounding box center [888, 506] width 304 height 31
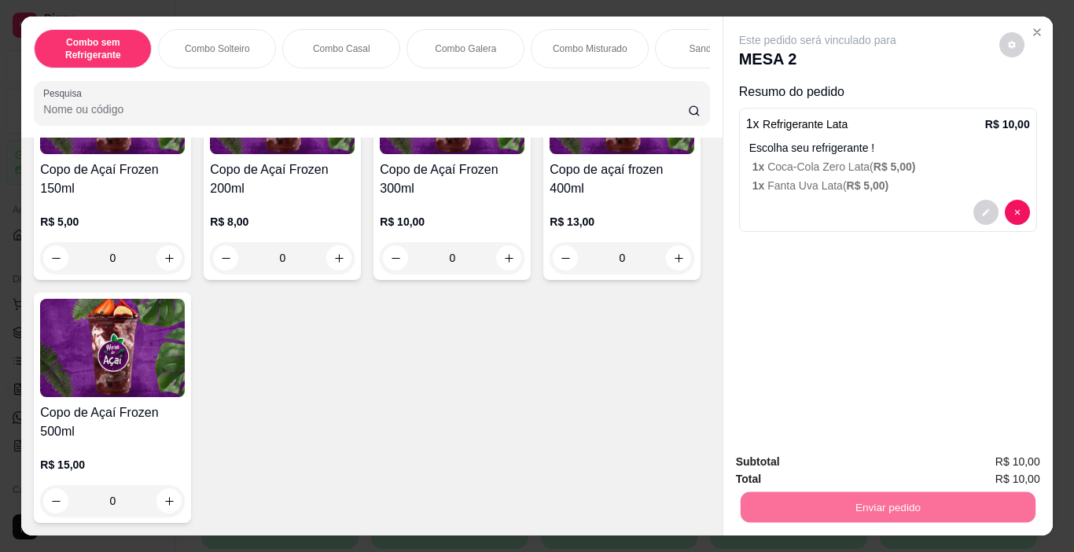
click at [980, 462] on button "Enviar pedido" at bounding box center [999, 462] width 89 height 30
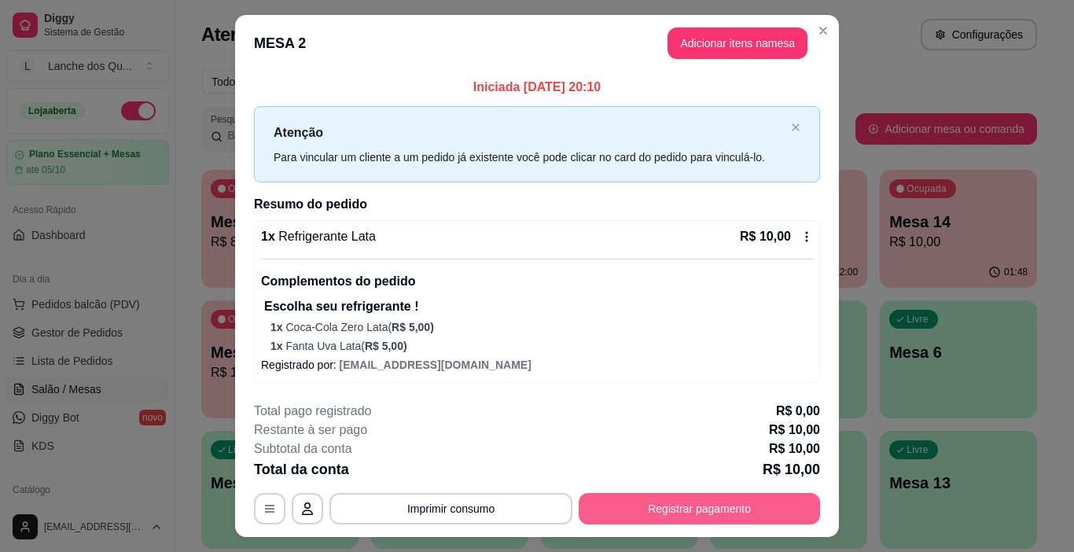
click at [702, 514] on button "Registrar pagamento" at bounding box center [699, 508] width 241 height 31
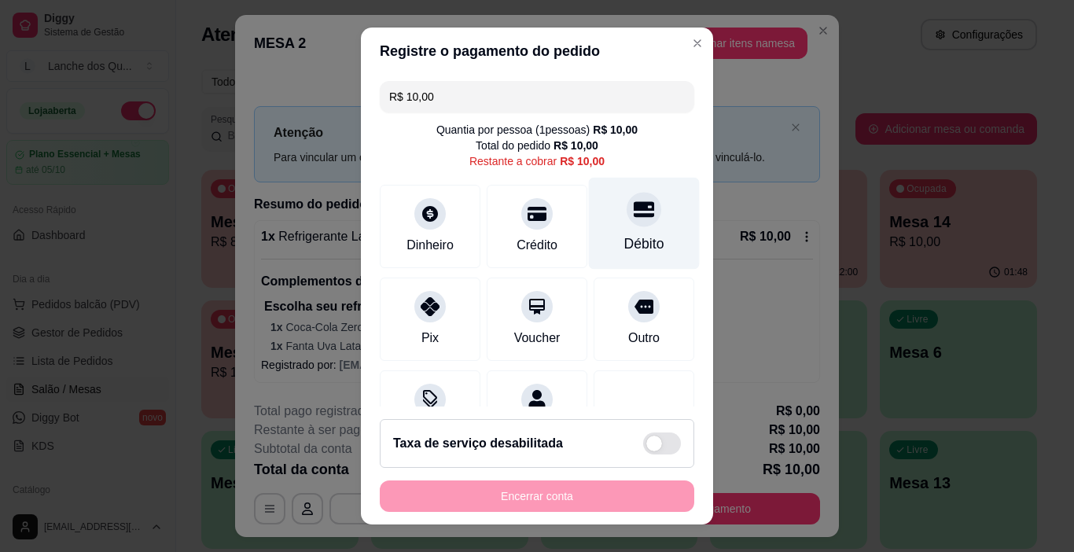
click at [597, 250] on div "Débito" at bounding box center [644, 224] width 111 height 92
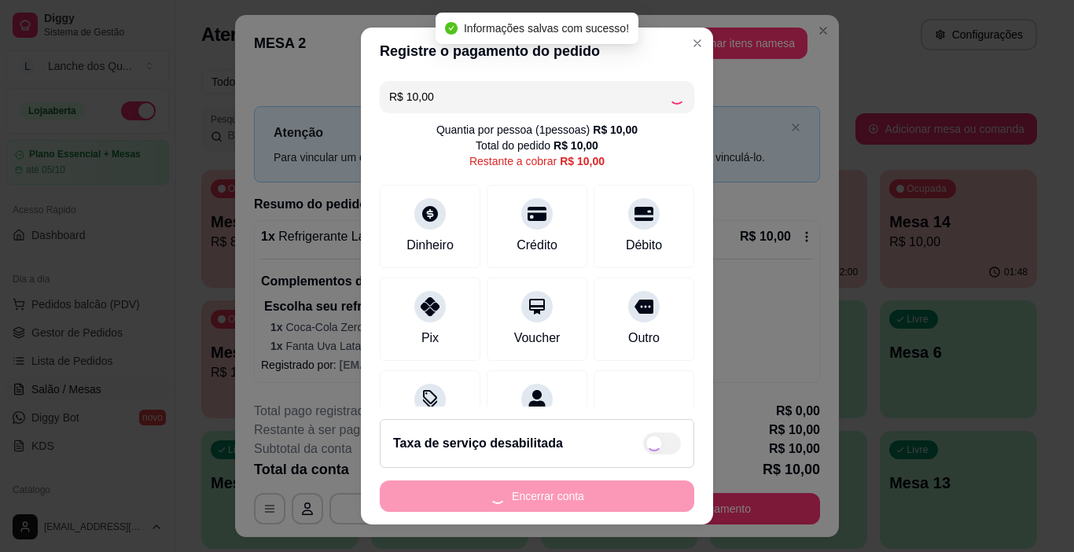
type input "R$ 0,00"
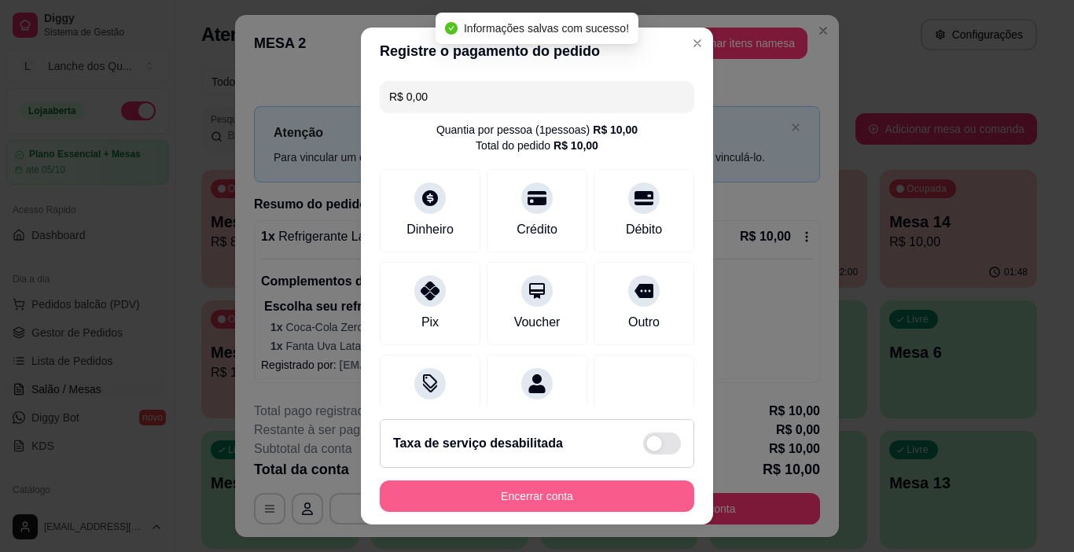
click at [546, 490] on button "Encerrar conta" at bounding box center [537, 495] width 315 height 31
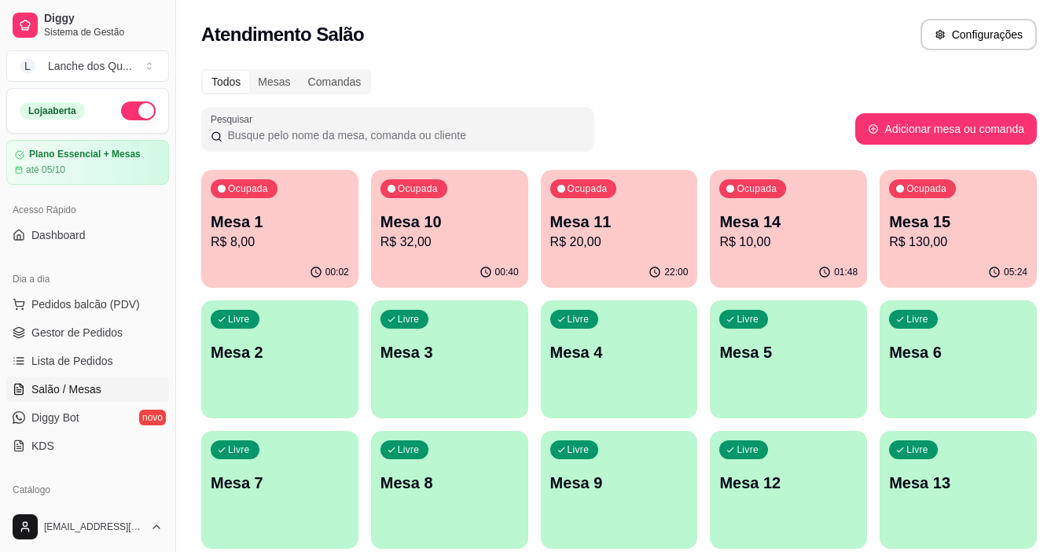
click at [287, 228] on p "Mesa 1" at bounding box center [280, 222] width 138 height 22
click at [257, 377] on div "Livre Mesa 2" at bounding box center [280, 350] width 153 height 96
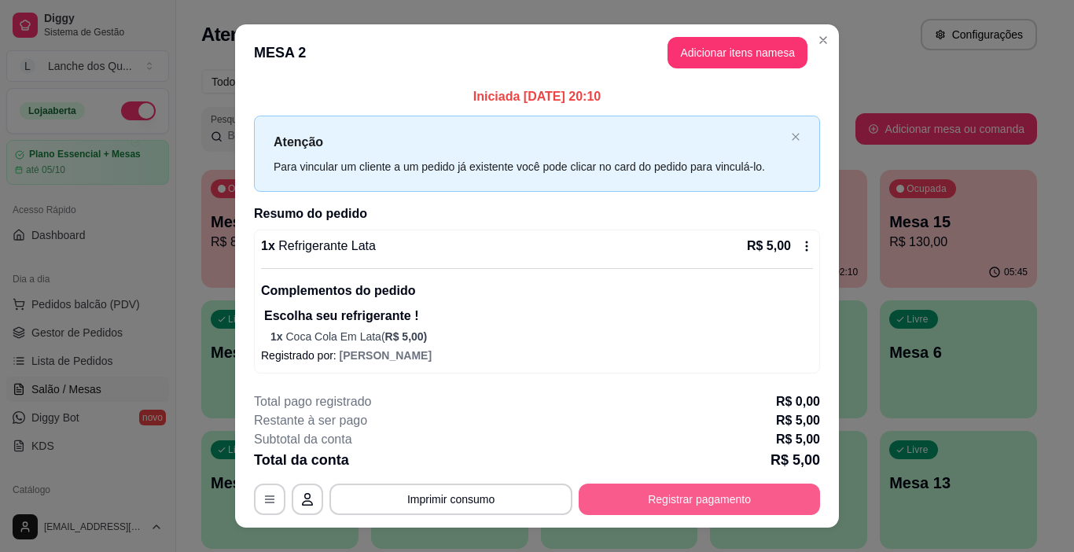
click at [696, 497] on button "Registrar pagamento" at bounding box center [699, 499] width 241 height 31
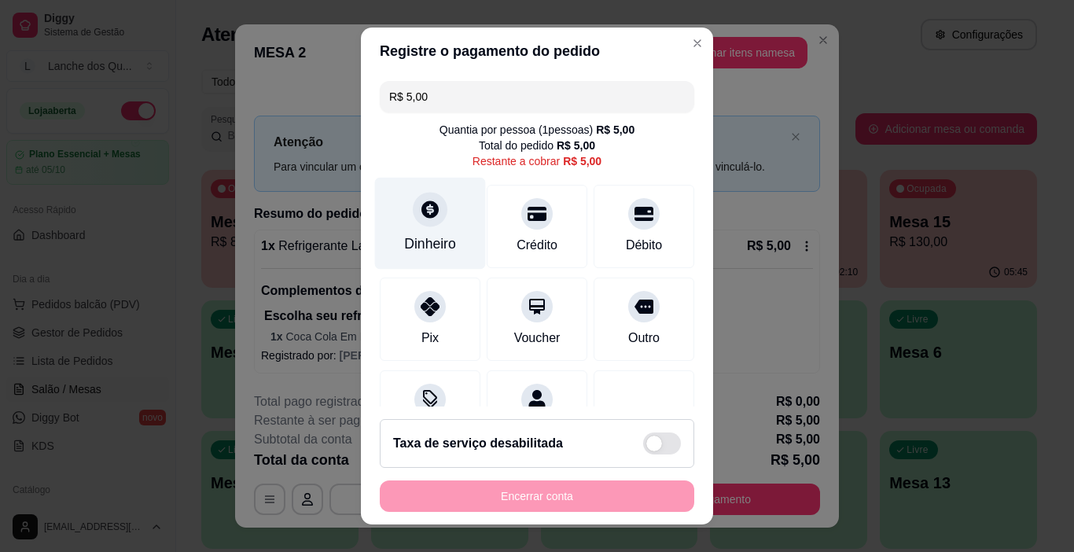
click at [440, 246] on div "Dinheiro" at bounding box center [430, 244] width 52 height 20
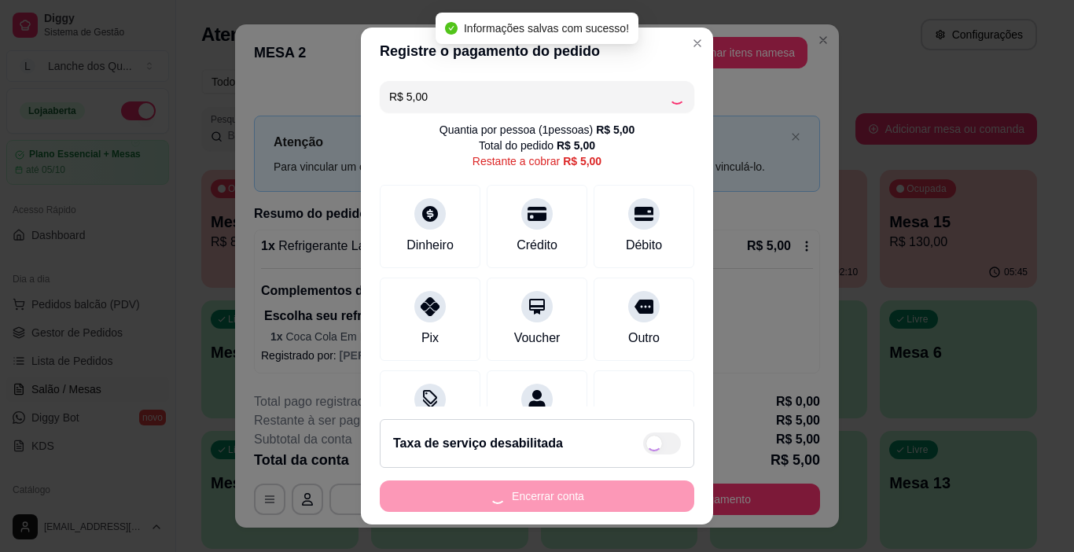
type input "R$ 0,00"
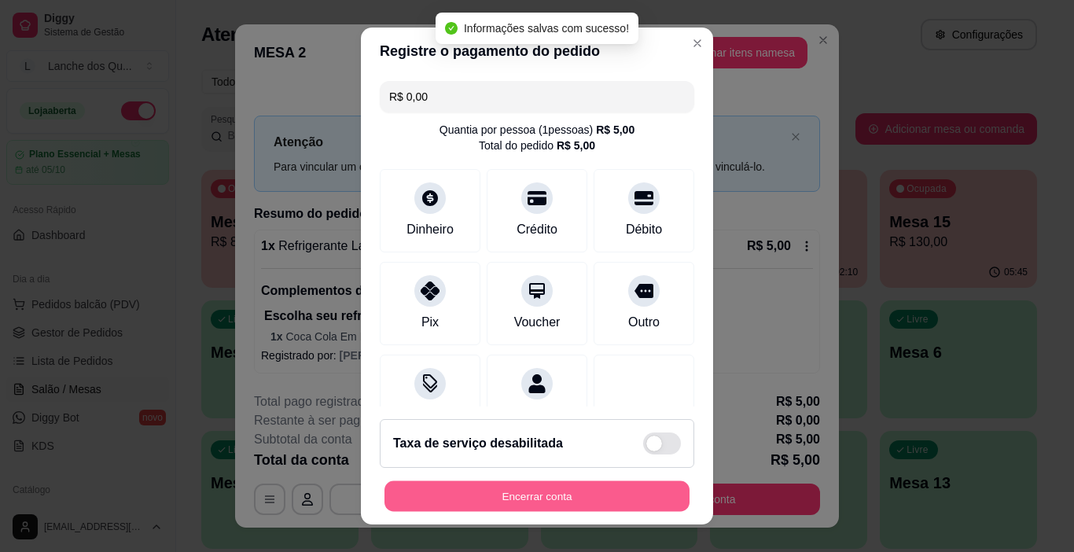
click at [537, 497] on button "Encerrar conta" at bounding box center [536, 496] width 305 height 31
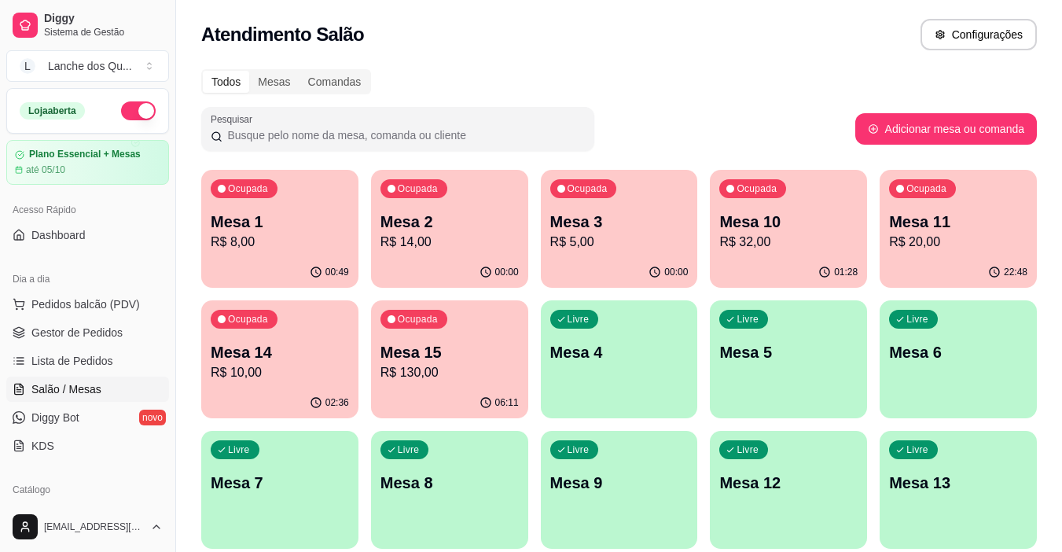
click at [625, 220] on p "Mesa 3" at bounding box center [619, 222] width 138 height 22
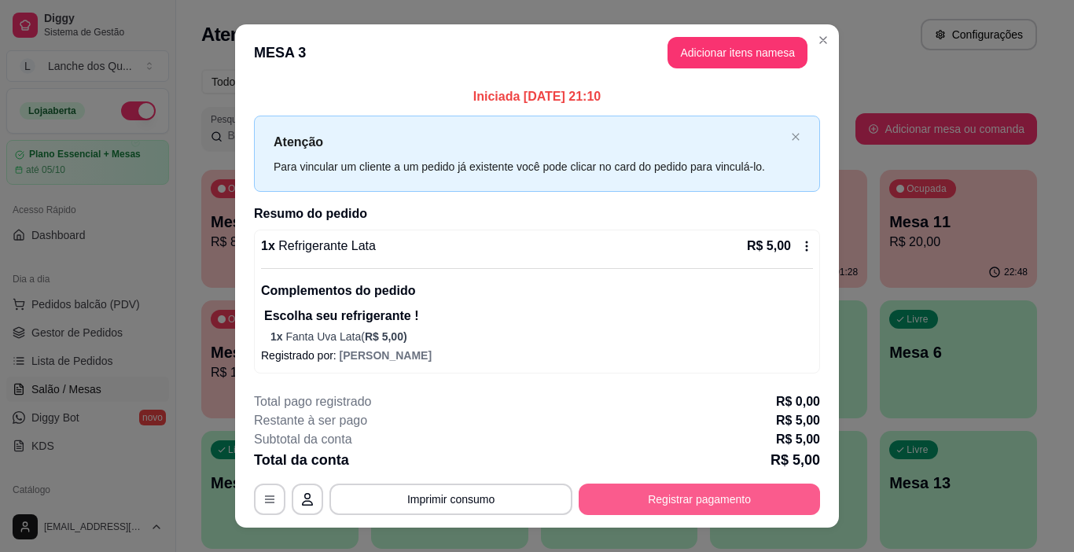
click at [649, 495] on button "Registrar pagamento" at bounding box center [699, 499] width 241 height 31
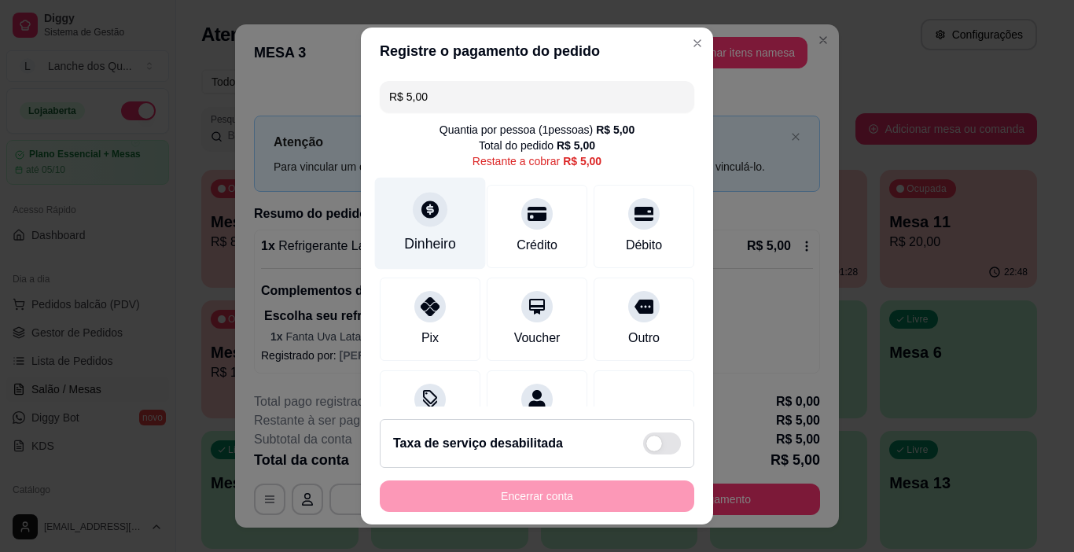
click at [414, 227] on div "Dinheiro" at bounding box center [430, 224] width 111 height 92
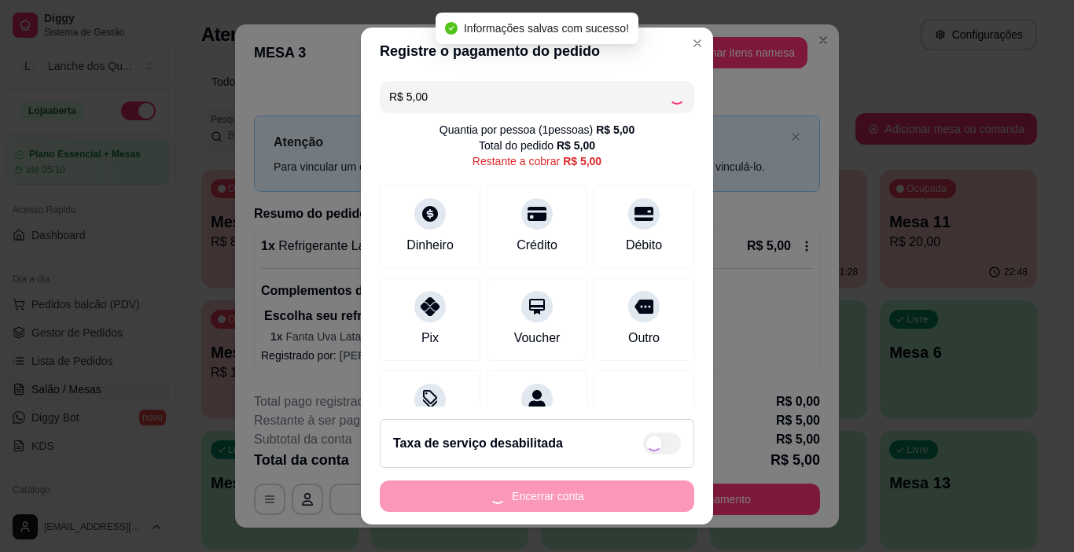
type input "R$ 0,00"
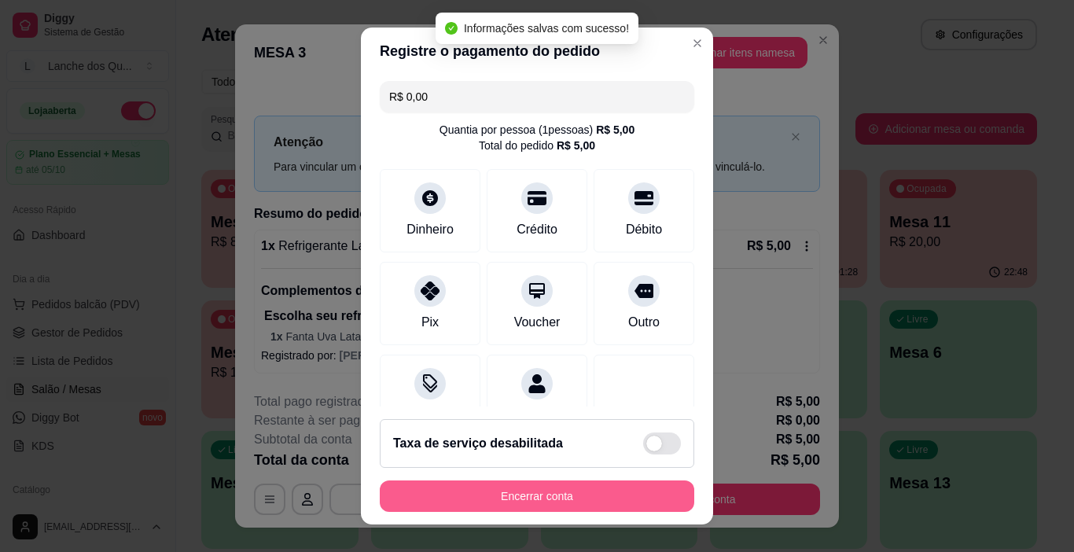
click at [535, 496] on button "Encerrar conta" at bounding box center [537, 495] width 315 height 31
